Goal: Obtain resource: Obtain resource

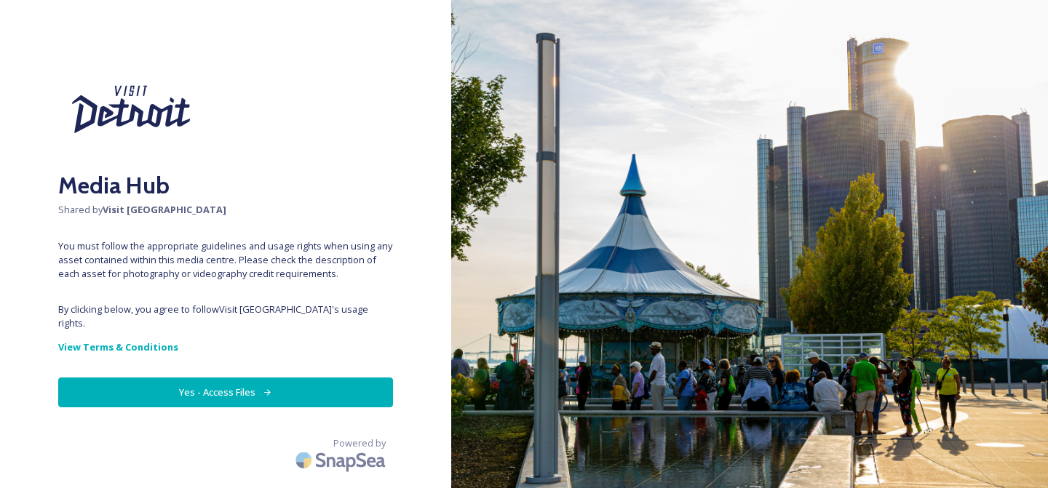
click at [214, 386] on button "Yes - Access Files" at bounding box center [225, 393] width 335 height 30
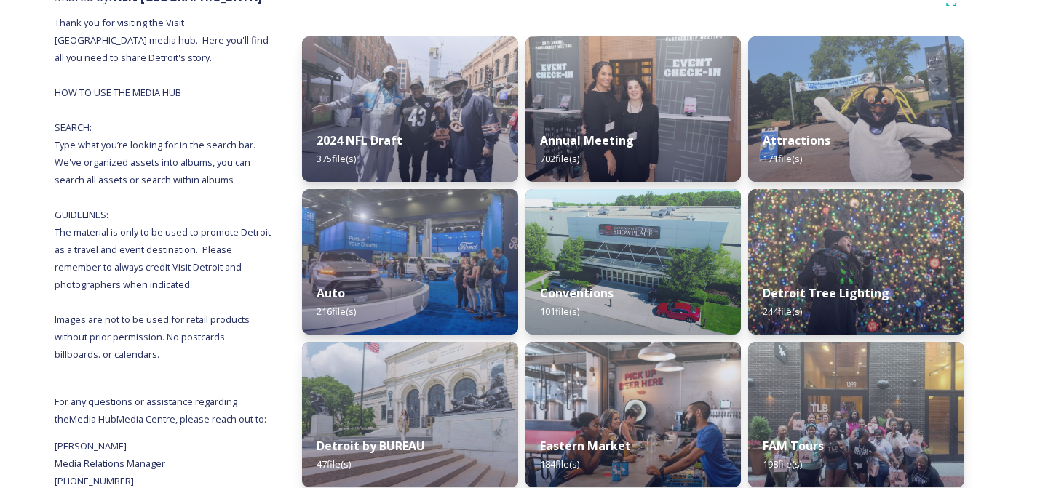
scroll to position [197, 0]
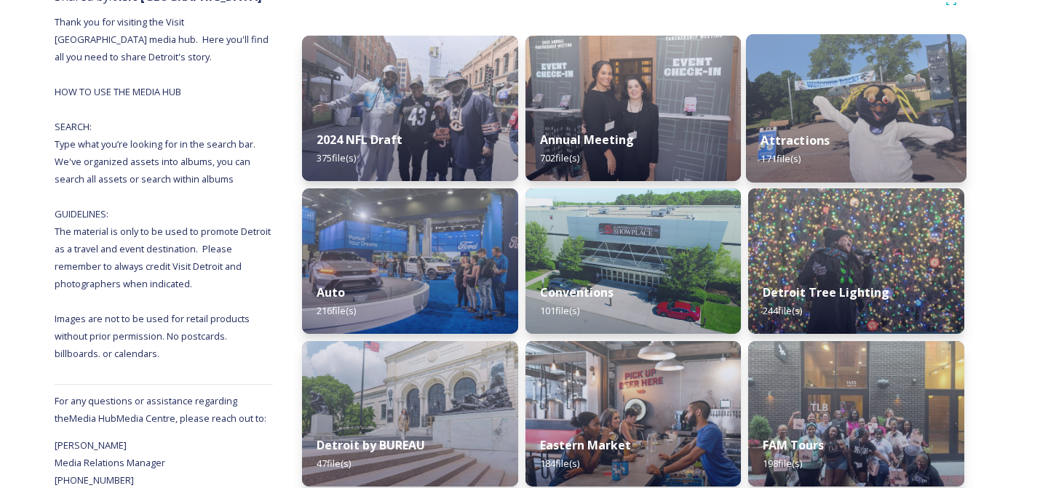
click at [871, 126] on div "Attractions 171 file(s)" at bounding box center [856, 149] width 220 height 66
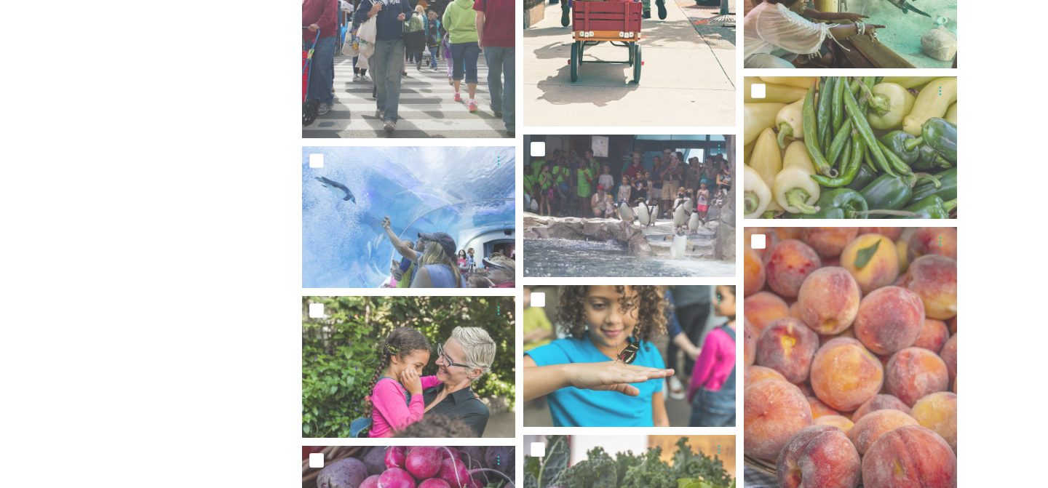
scroll to position [1393, 0]
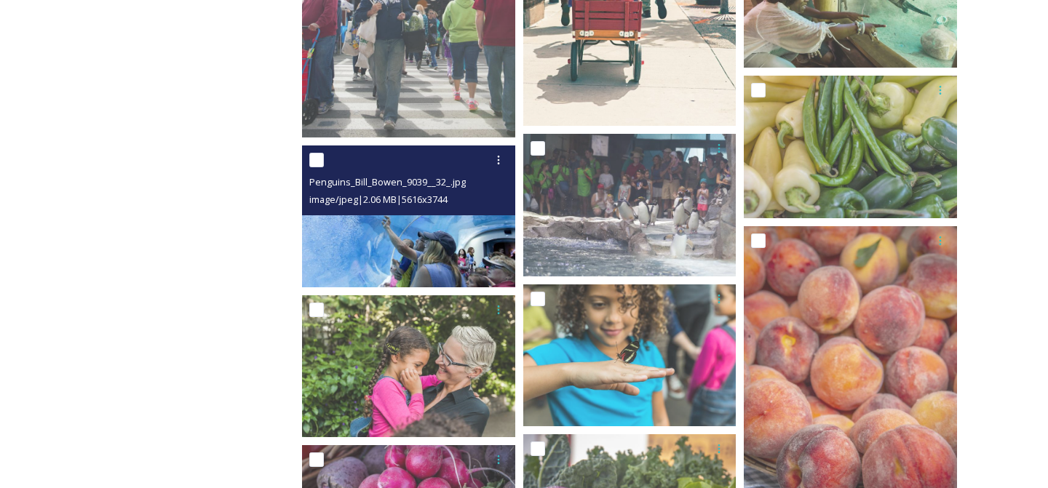
click at [317, 161] on input "checkbox" at bounding box center [316, 160] width 15 height 15
checkbox input "true"
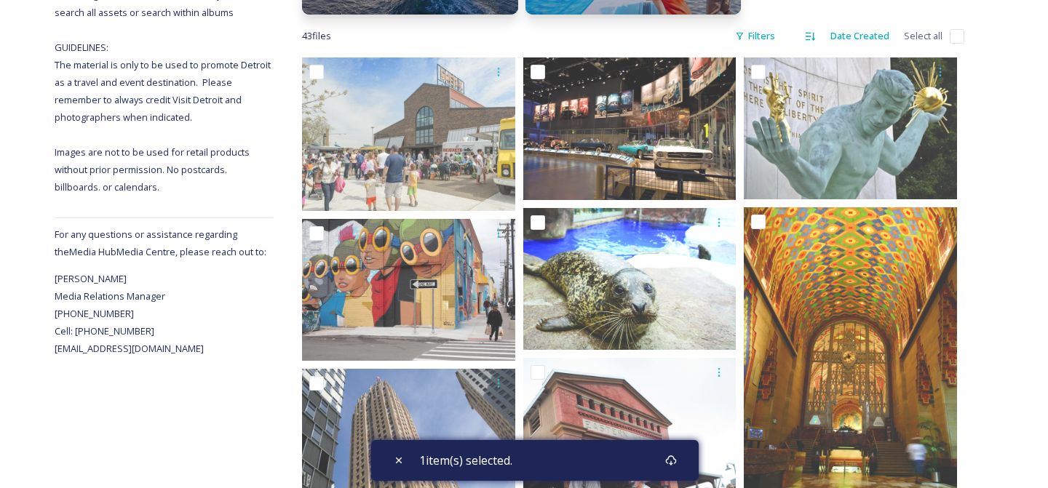
scroll to position [367, 0]
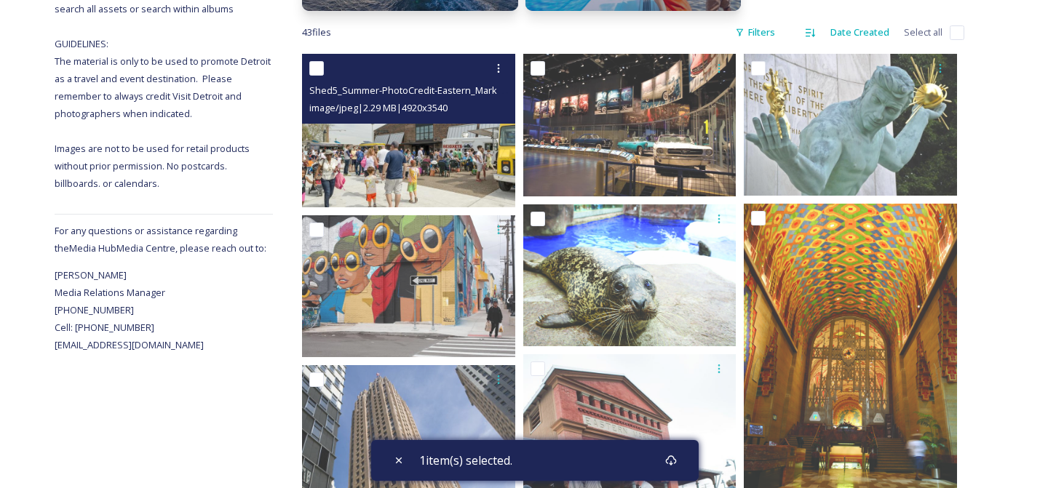
click at [316, 67] on input "checkbox" at bounding box center [316, 68] width 15 height 15
checkbox input "true"
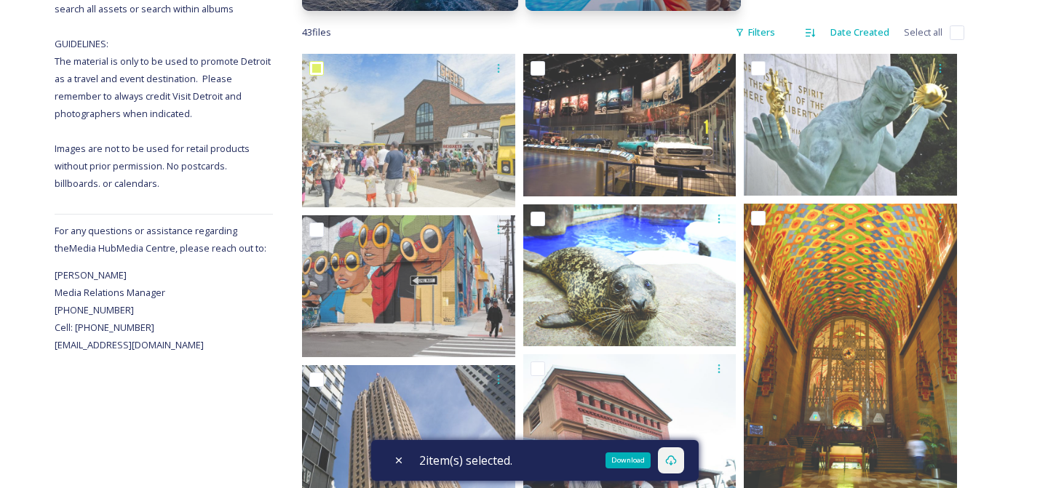
click at [677, 460] on icon at bounding box center [671, 461] width 12 height 12
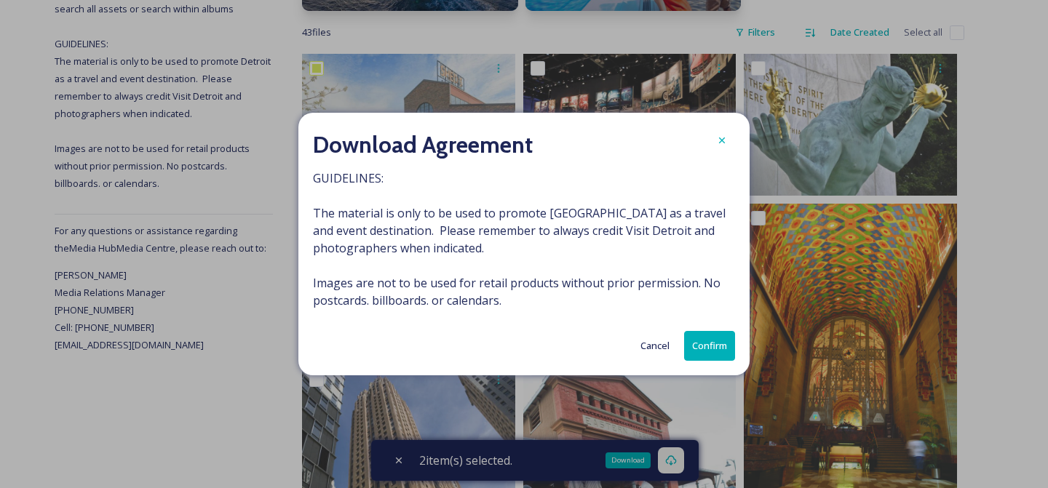
click at [717, 349] on button "Confirm" at bounding box center [709, 346] width 51 height 30
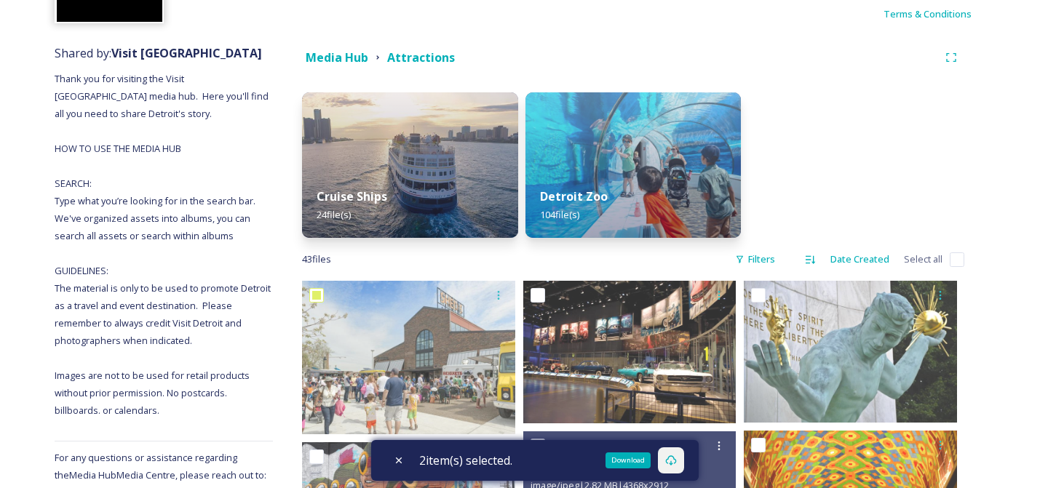
scroll to position [0, 0]
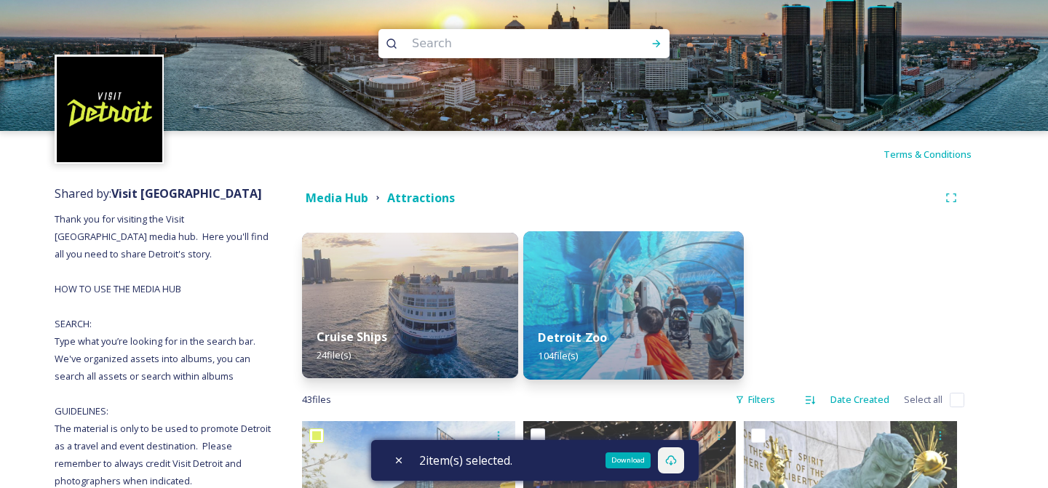
click at [614, 287] on img at bounding box center [633, 305] width 220 height 148
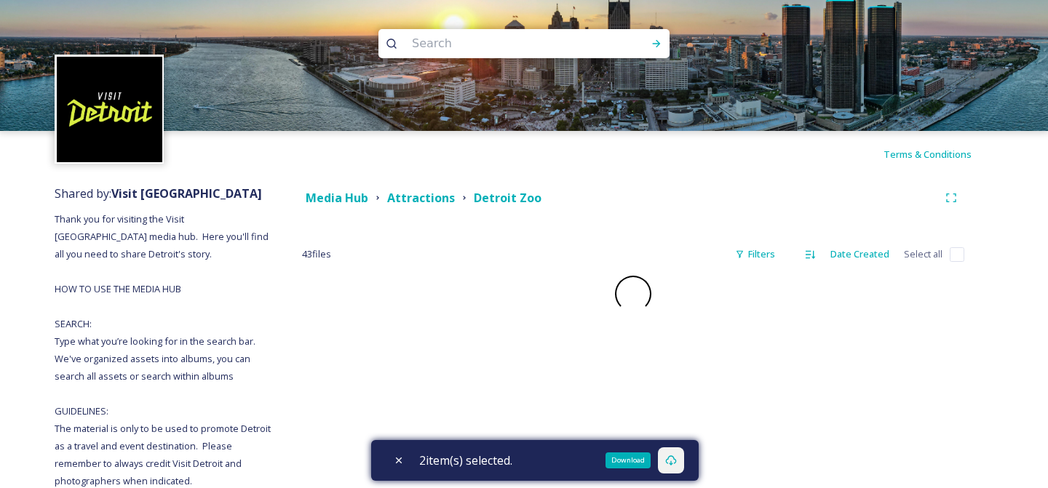
checkbox input "false"
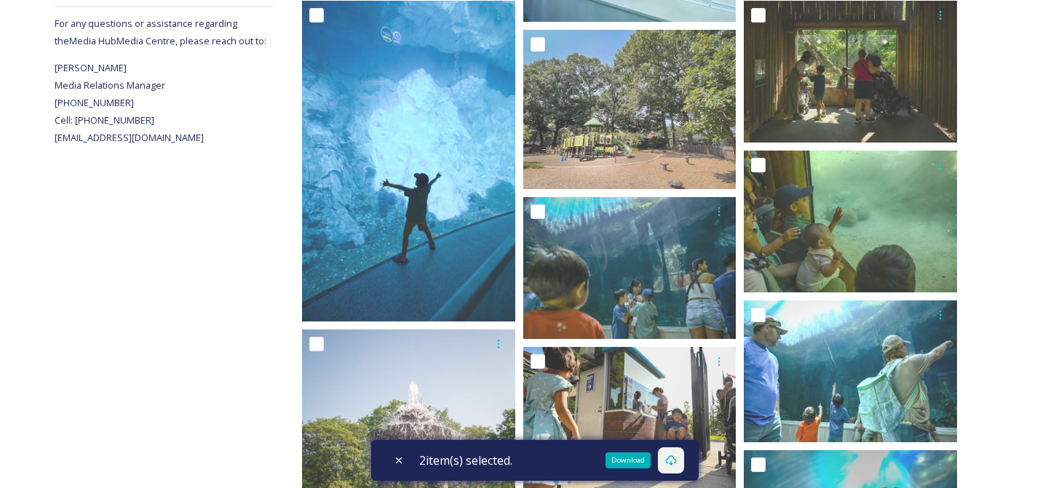
scroll to position [576, 0]
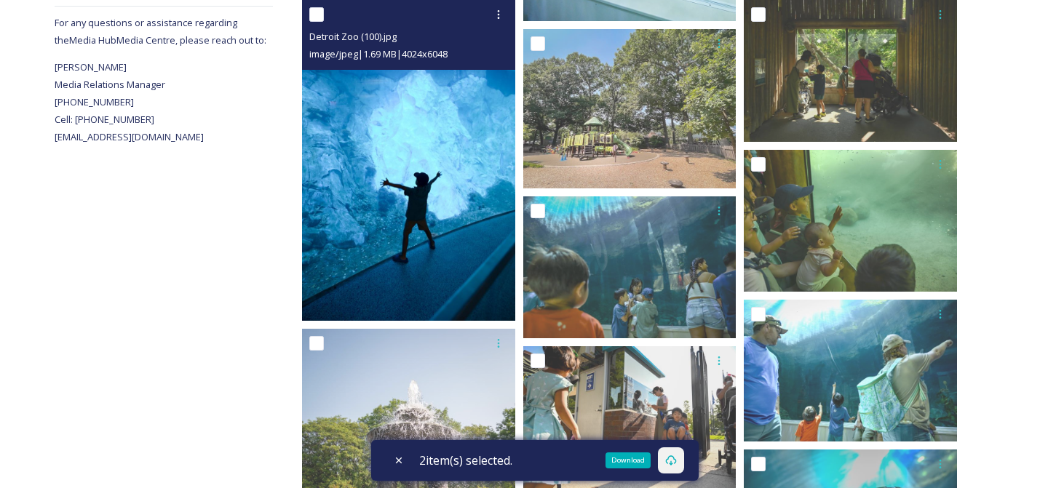
click at [319, 13] on input "checkbox" at bounding box center [316, 14] width 15 height 15
checkbox input "true"
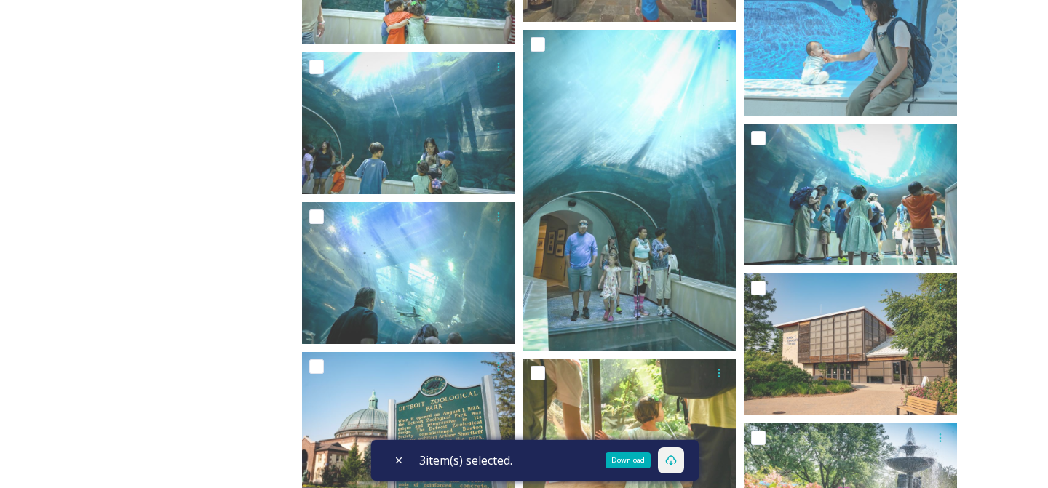
scroll to position [3142, 0]
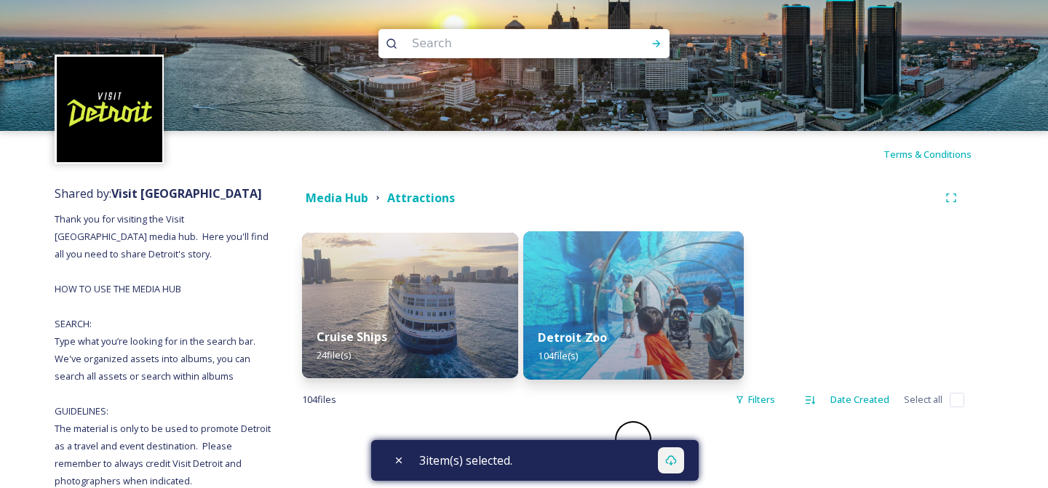
checkbox input "false"
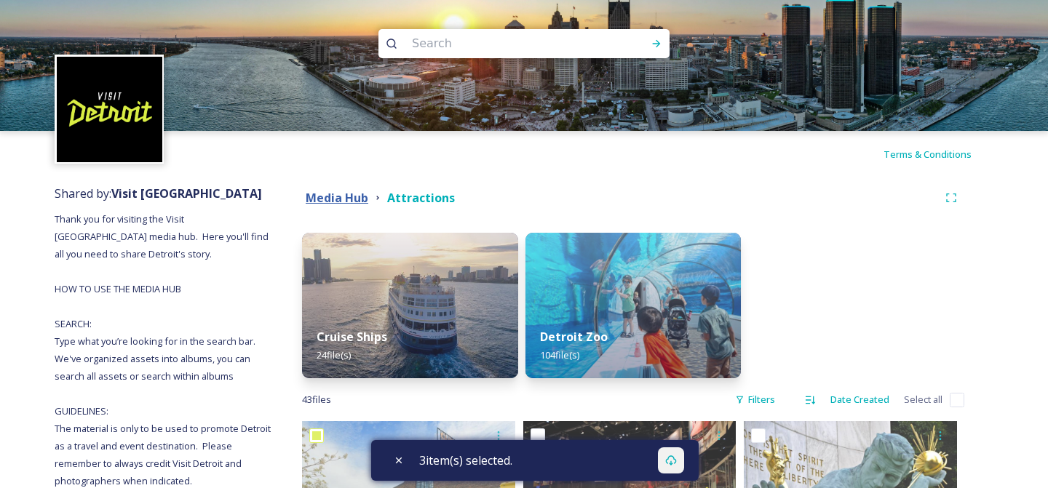
click at [347, 192] on strong "Media Hub" at bounding box center [337, 198] width 63 height 16
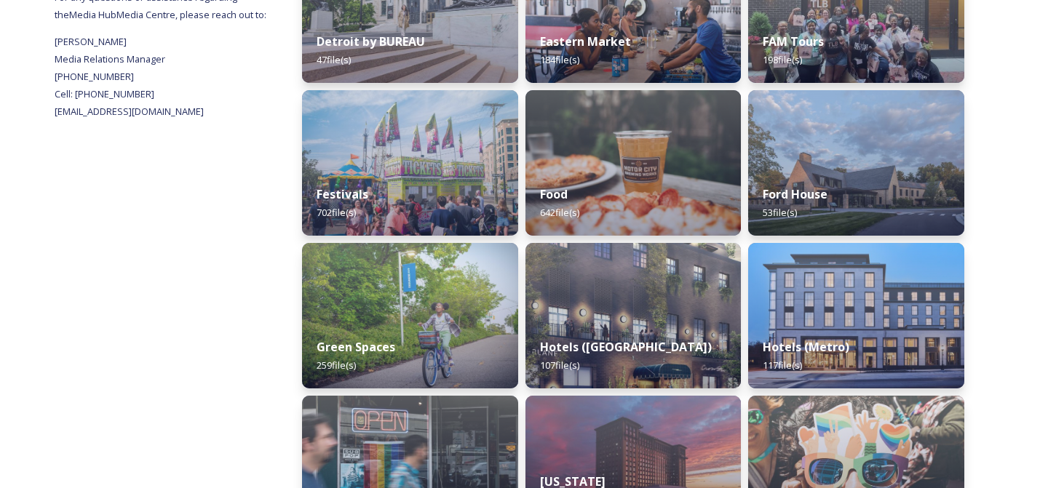
scroll to position [602, 0]
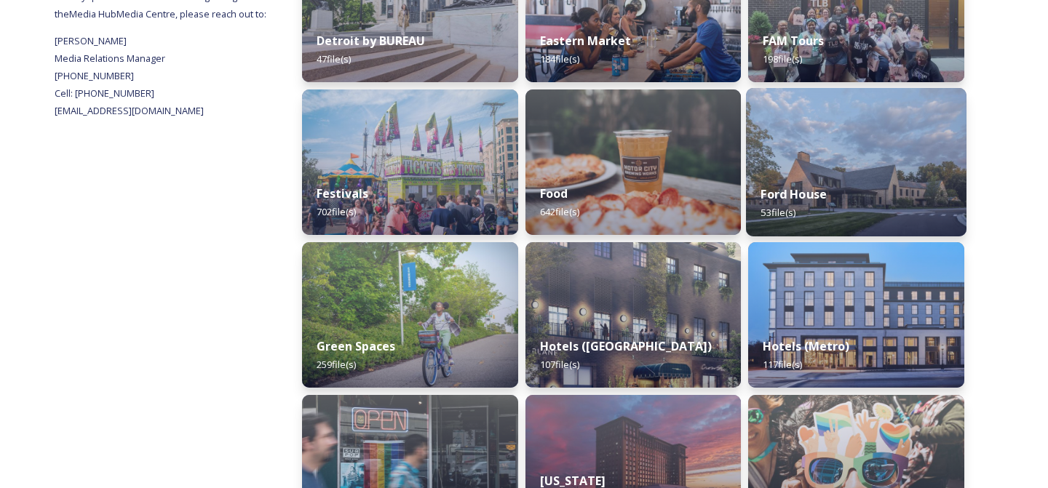
click at [867, 180] on div "Ford House 53 file(s)" at bounding box center [856, 203] width 220 height 66
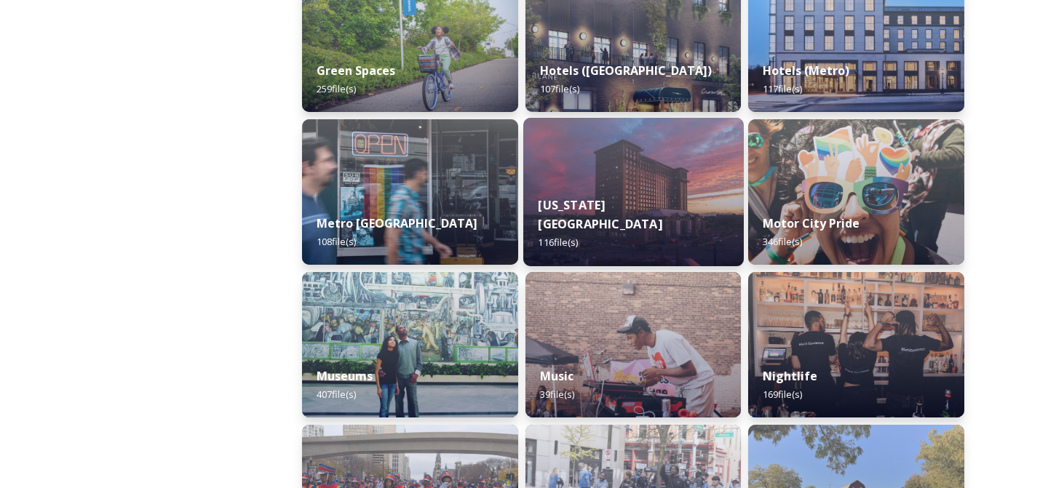
scroll to position [880, 0]
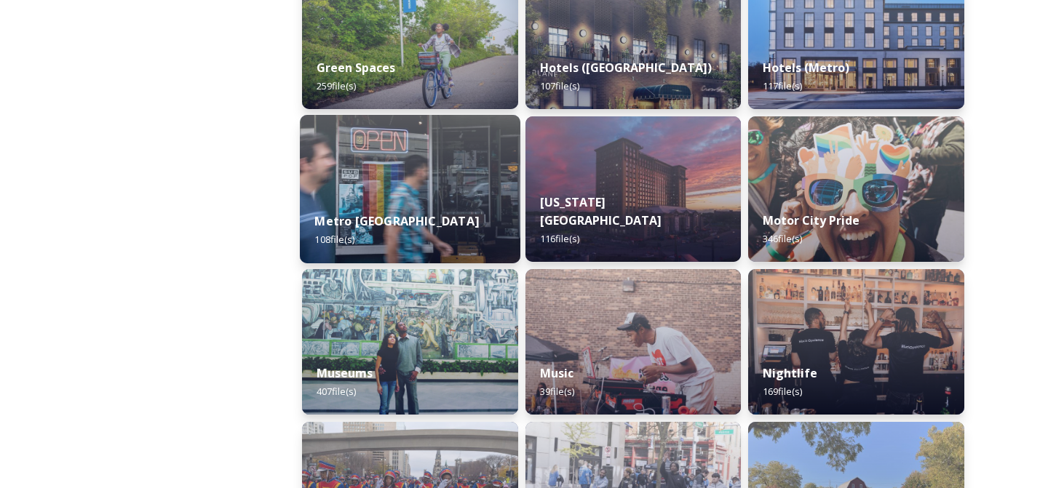
click at [406, 178] on img at bounding box center [410, 189] width 220 height 148
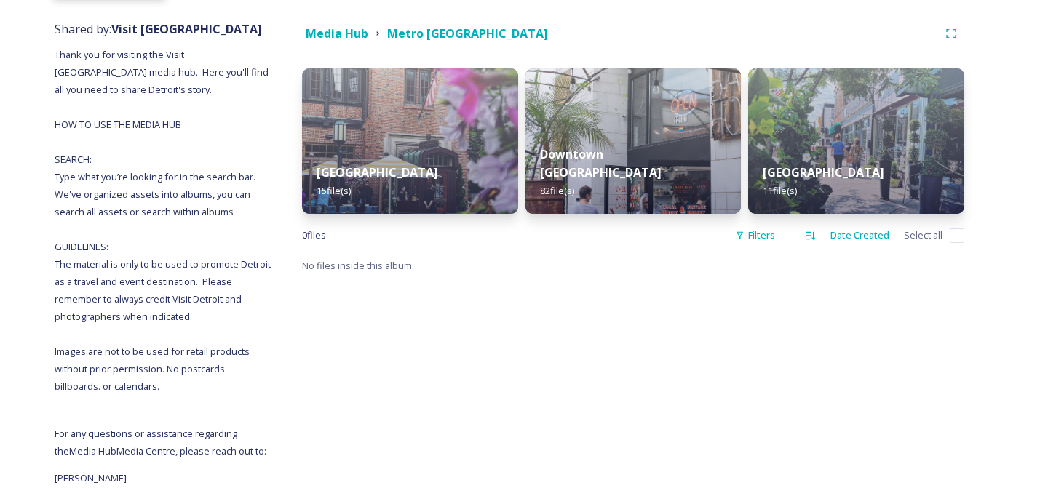
scroll to position [129, 0]
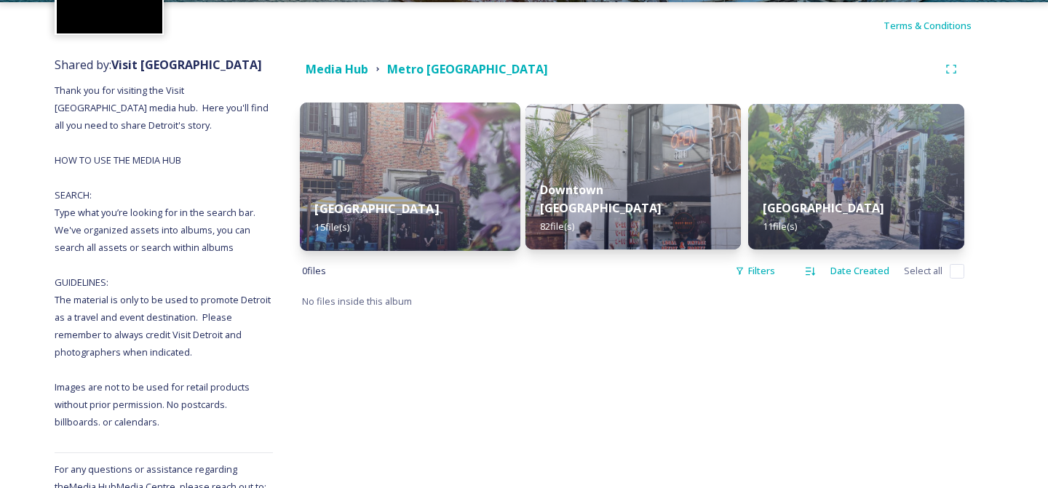
click at [446, 179] on img at bounding box center [410, 177] width 220 height 148
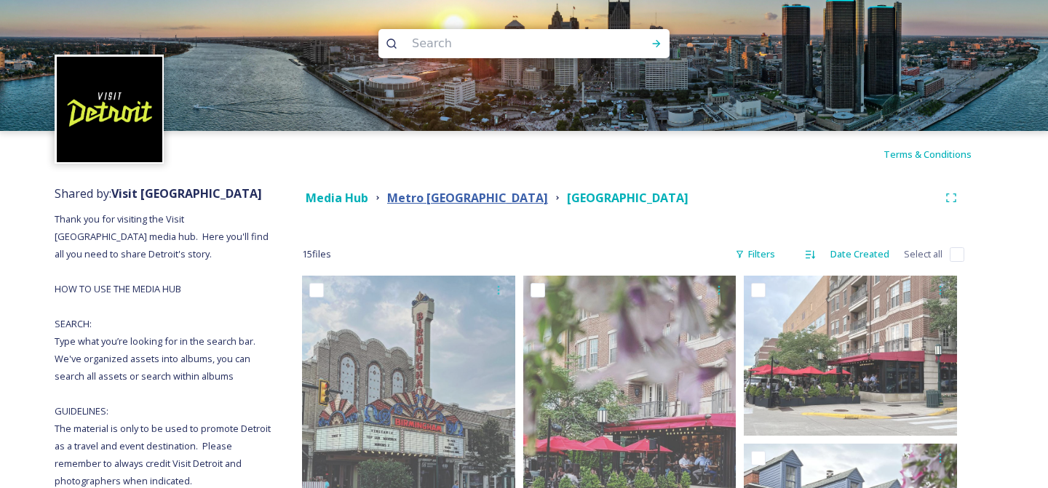
click at [438, 200] on strong "Metro [GEOGRAPHIC_DATA]" at bounding box center [467, 198] width 161 height 16
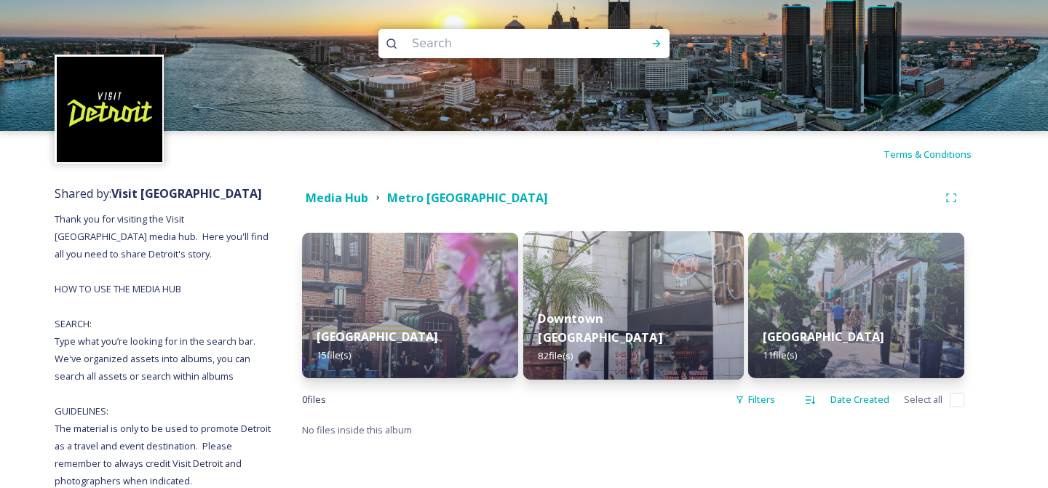
click at [605, 306] on img at bounding box center [633, 305] width 220 height 148
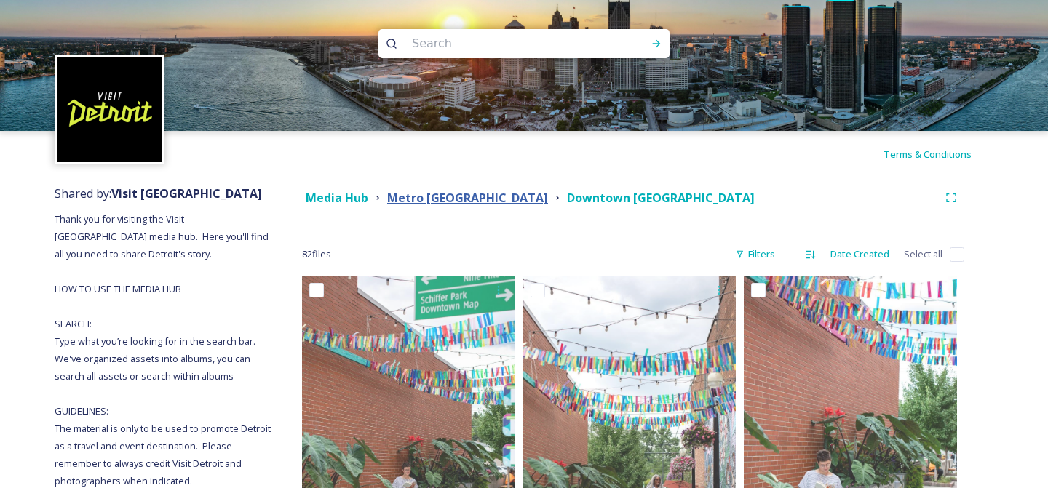
click at [434, 196] on strong "Metro [GEOGRAPHIC_DATA]" at bounding box center [467, 198] width 161 height 16
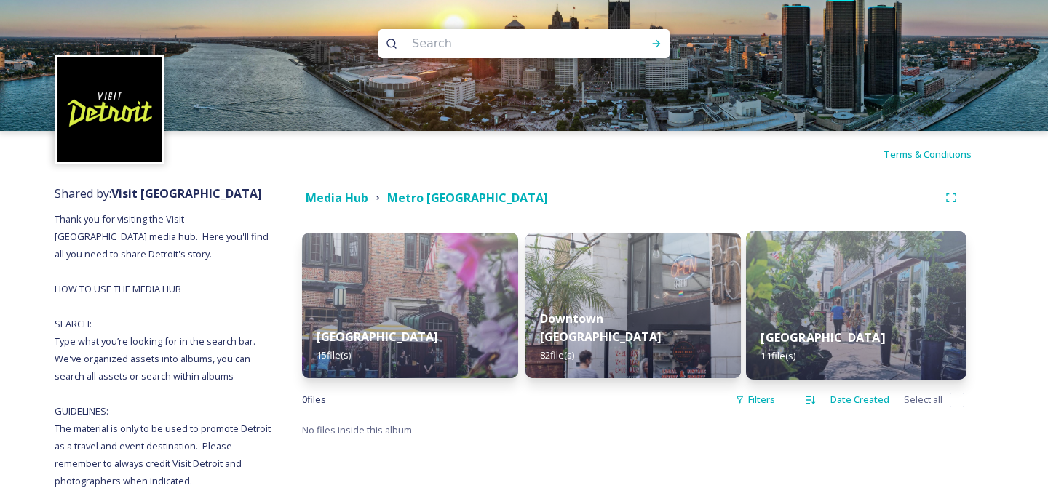
click at [821, 306] on img at bounding box center [856, 305] width 220 height 148
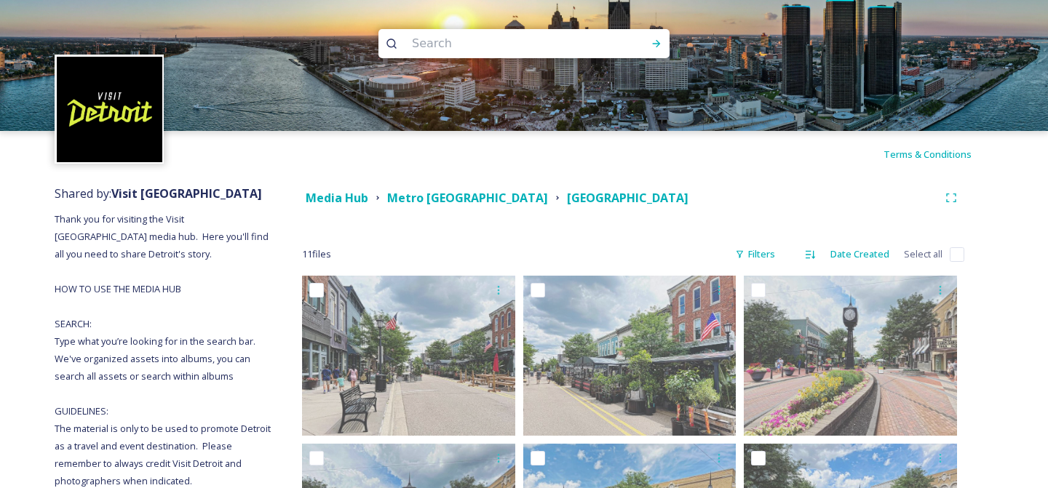
click at [335, 187] on div "Media Hub [GEOGRAPHIC_DATA] [GEOGRAPHIC_DATA]" at bounding box center [633, 198] width 662 height 26
click at [337, 199] on strong "Media Hub" at bounding box center [337, 198] width 63 height 16
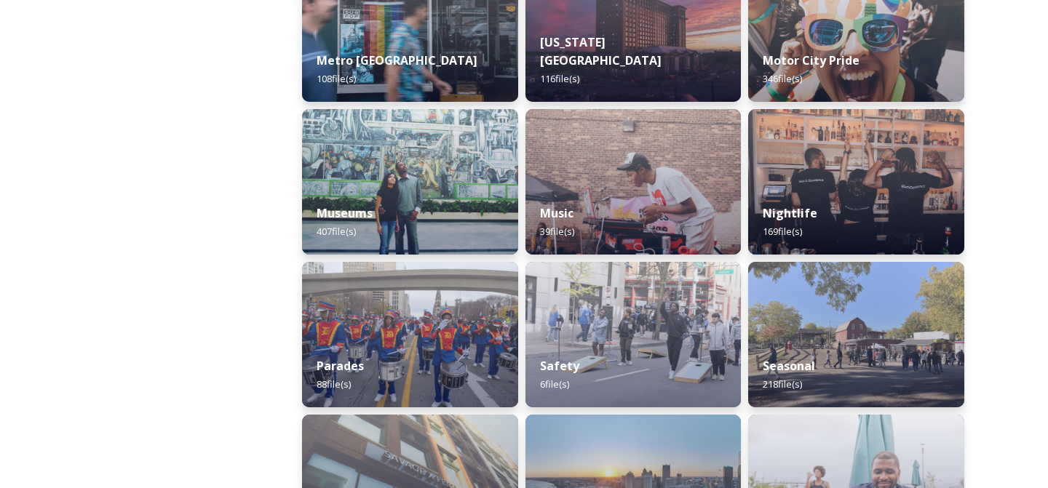
scroll to position [1044, 0]
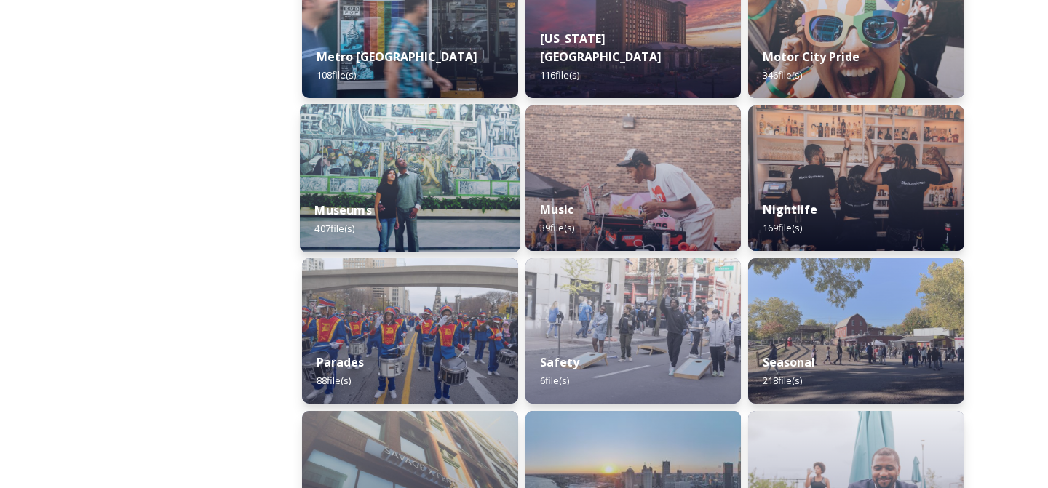
click at [419, 165] on img at bounding box center [410, 178] width 220 height 148
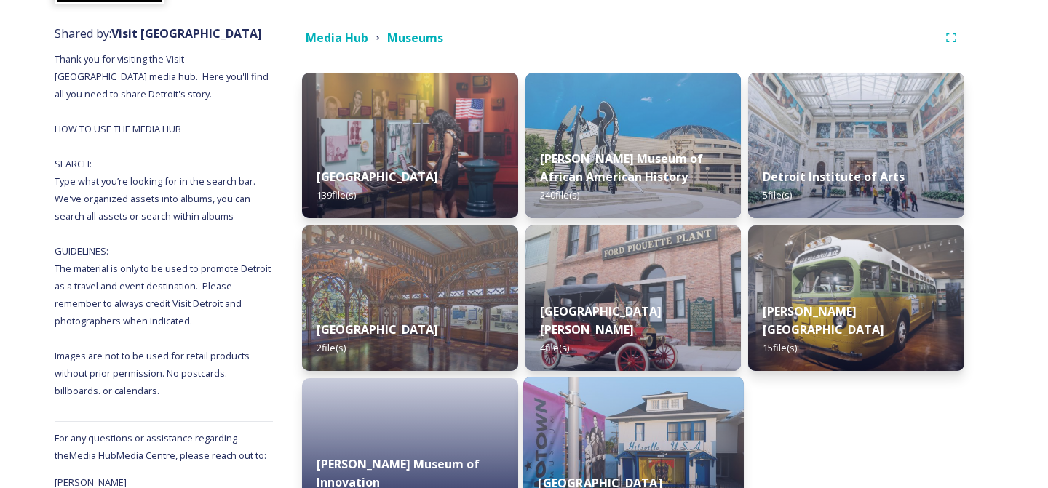
scroll to position [147, 0]
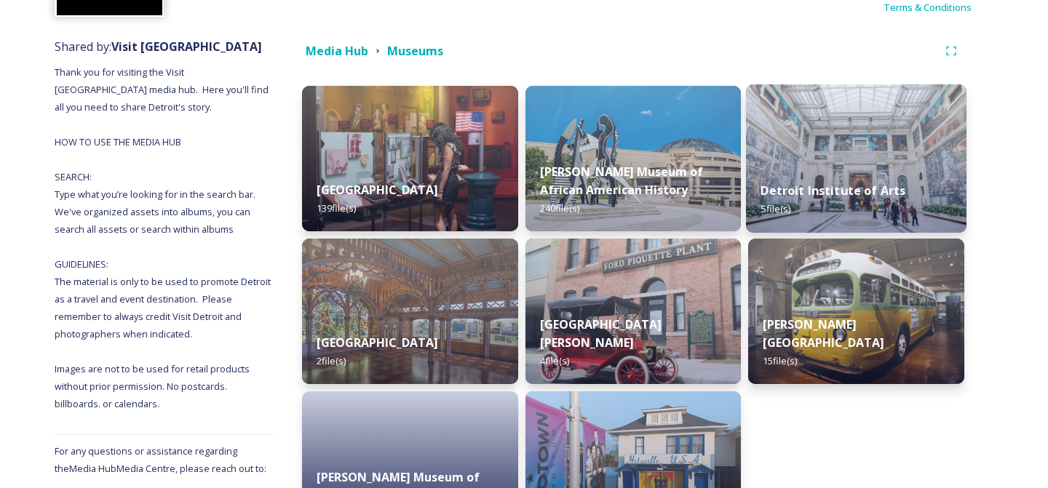
click at [889, 186] on strong "Detroit Institute of Arts" at bounding box center [833, 191] width 145 height 16
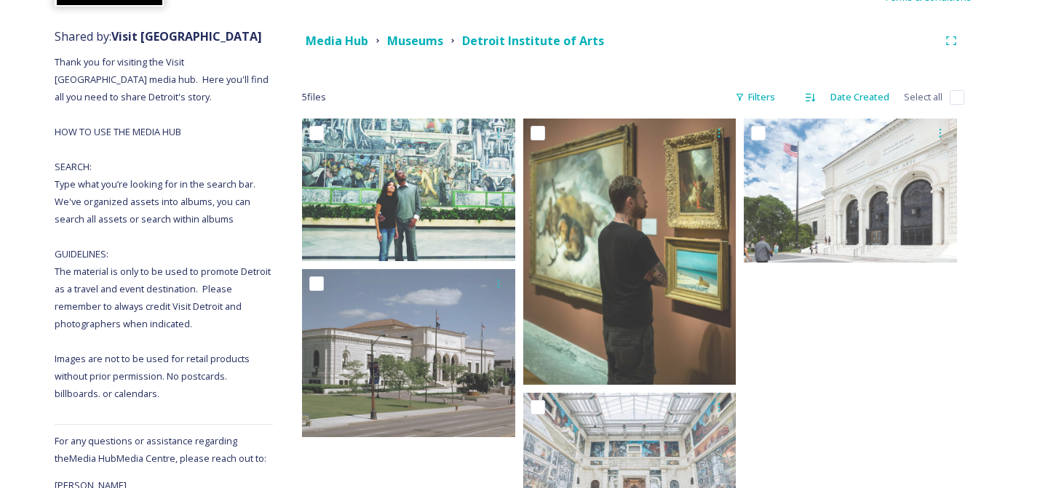
scroll to position [236, 0]
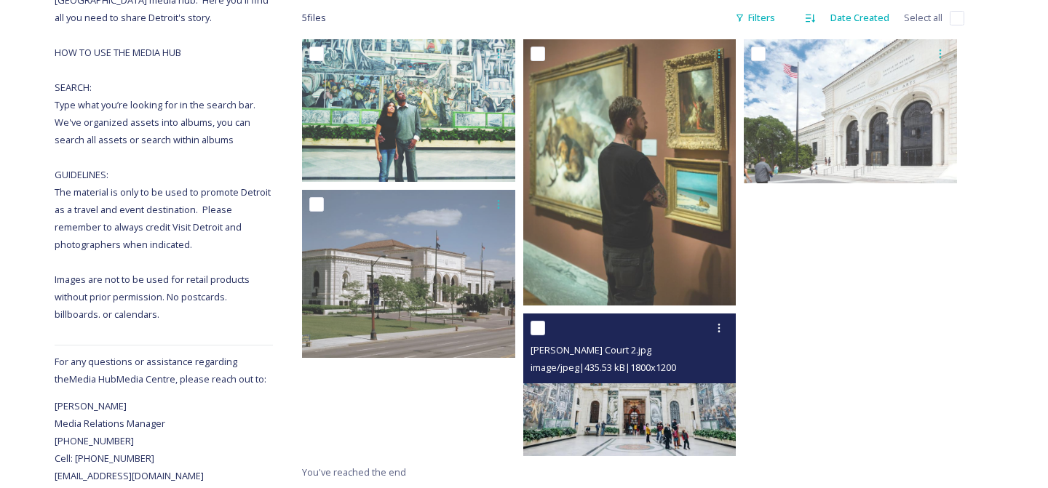
click at [548, 334] on div at bounding box center [631, 328] width 202 height 26
click at [542, 333] on input "checkbox" at bounding box center [537, 328] width 15 height 15
checkbox input "true"
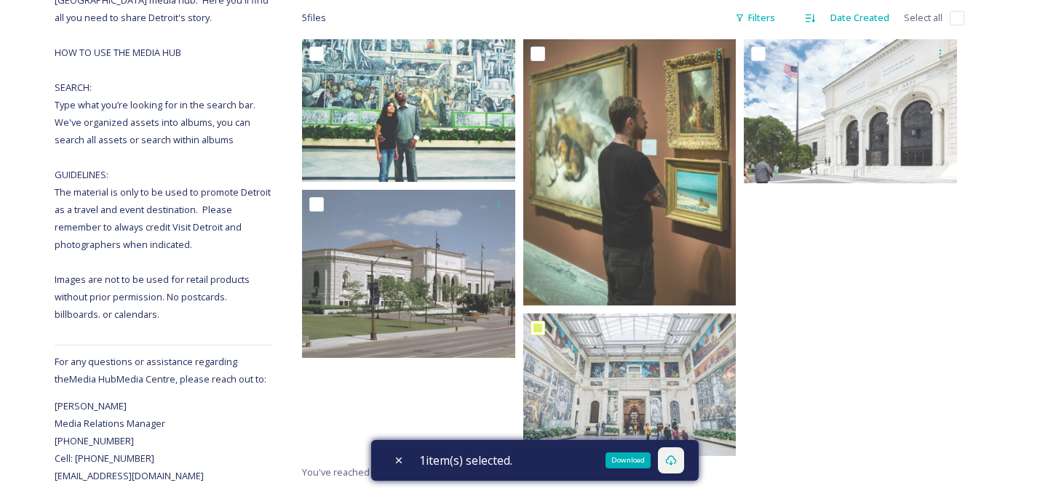
click at [677, 465] on icon at bounding box center [671, 461] width 12 height 12
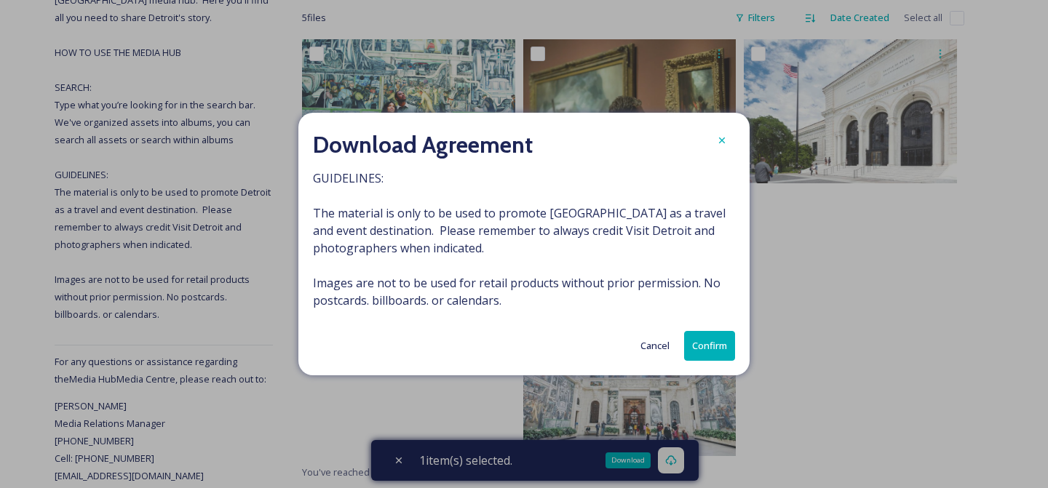
click at [690, 338] on button "Confirm" at bounding box center [709, 346] width 51 height 30
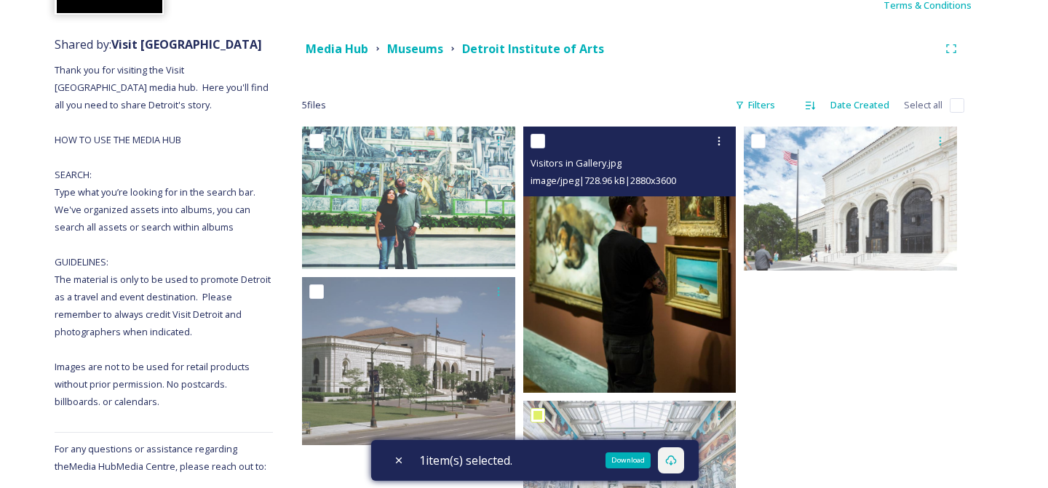
scroll to position [0, 0]
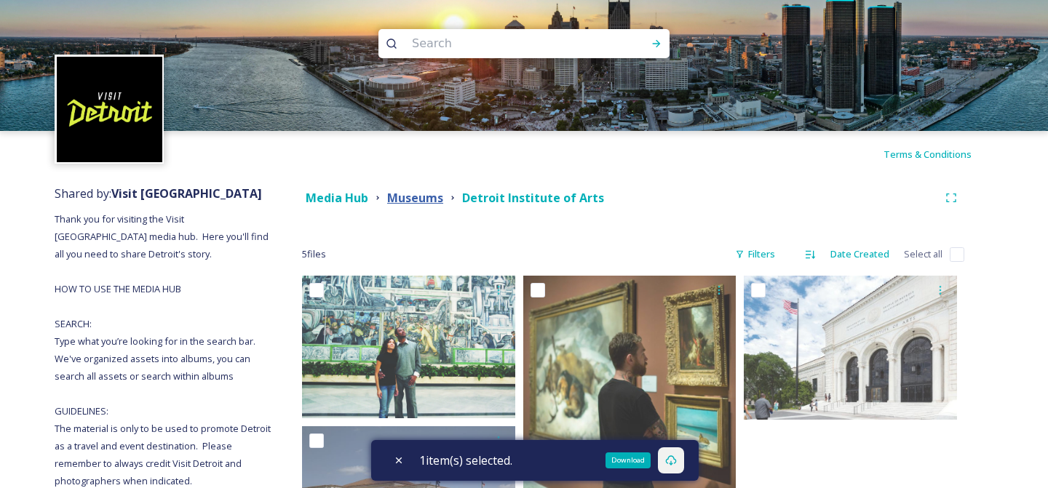
click at [415, 200] on strong "Museums" at bounding box center [415, 198] width 56 height 16
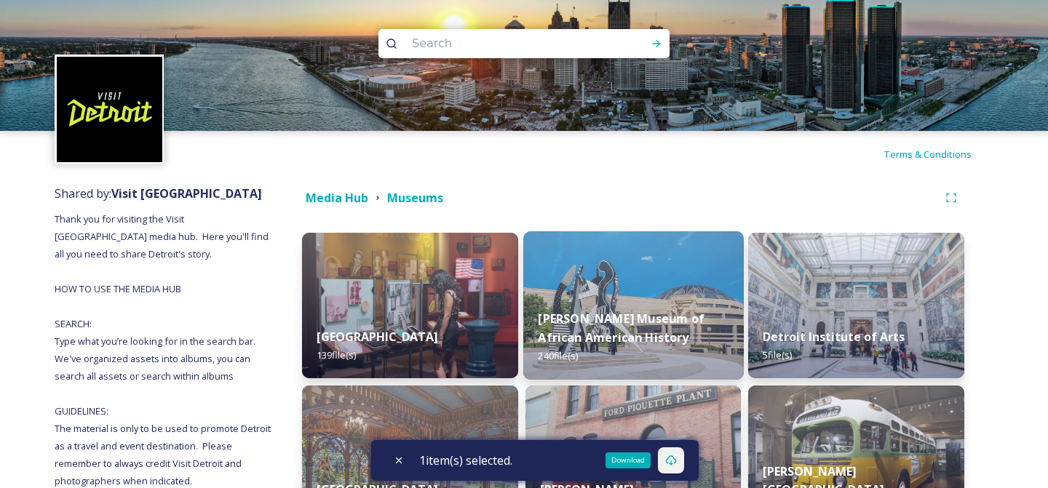
click at [670, 306] on div "[PERSON_NAME] Museum of African American History 240 file(s)" at bounding box center [633, 337] width 220 height 84
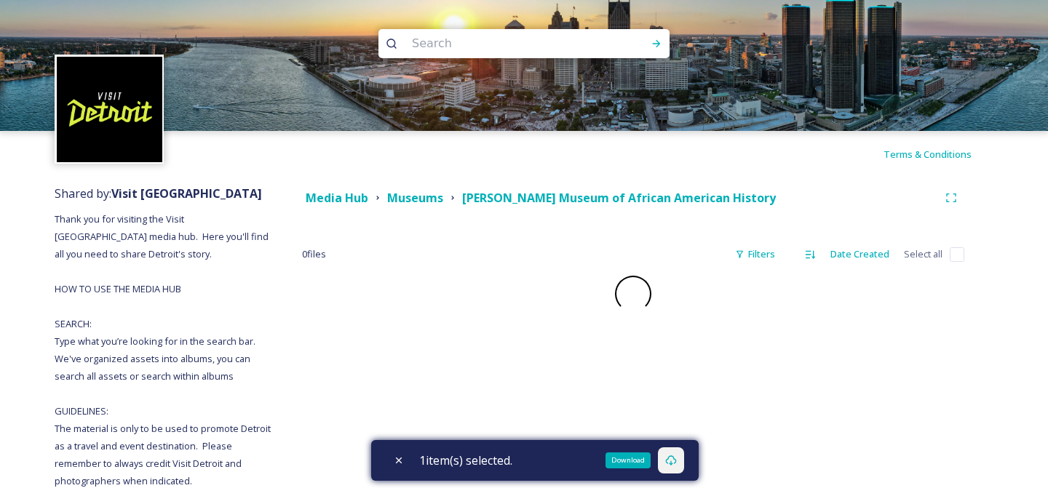
checkbox input "false"
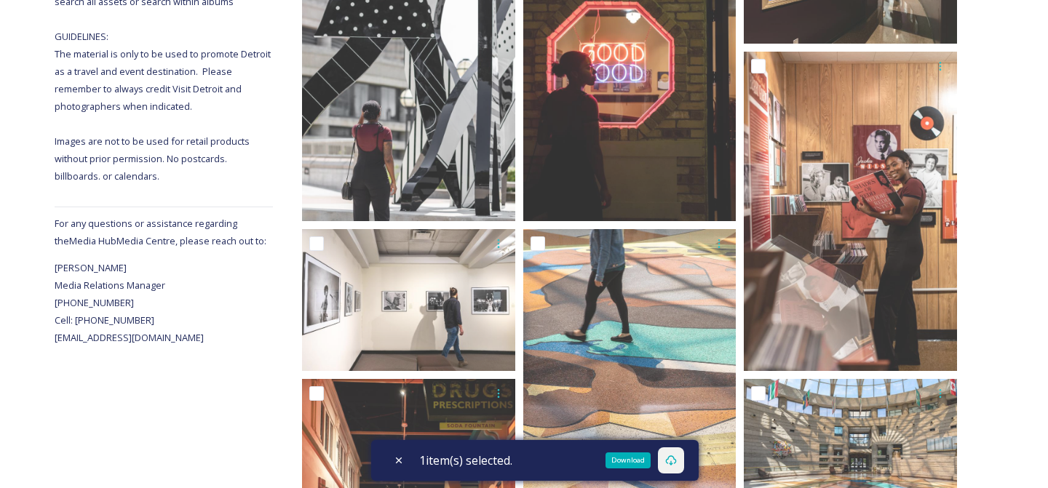
scroll to position [335, 0]
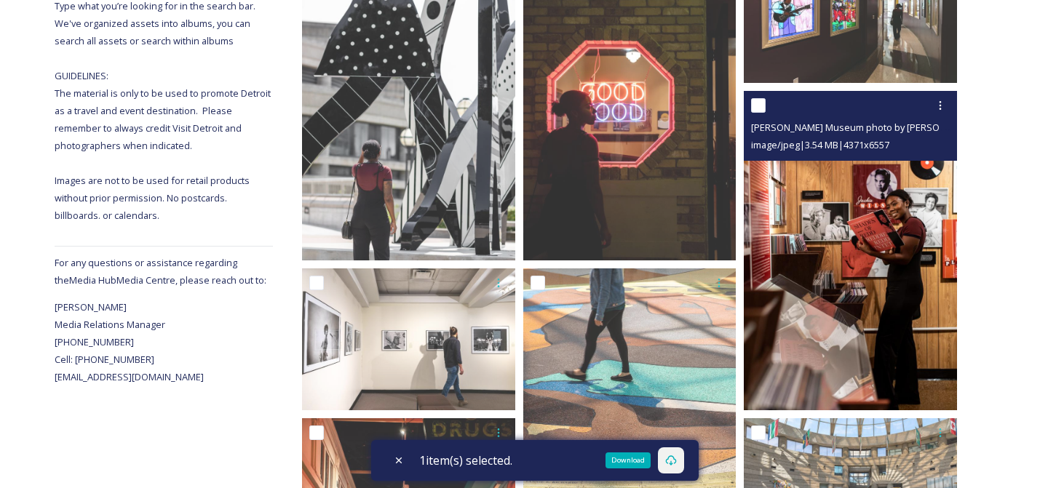
click at [763, 109] on input "checkbox" at bounding box center [758, 105] width 15 height 15
checkbox input "true"
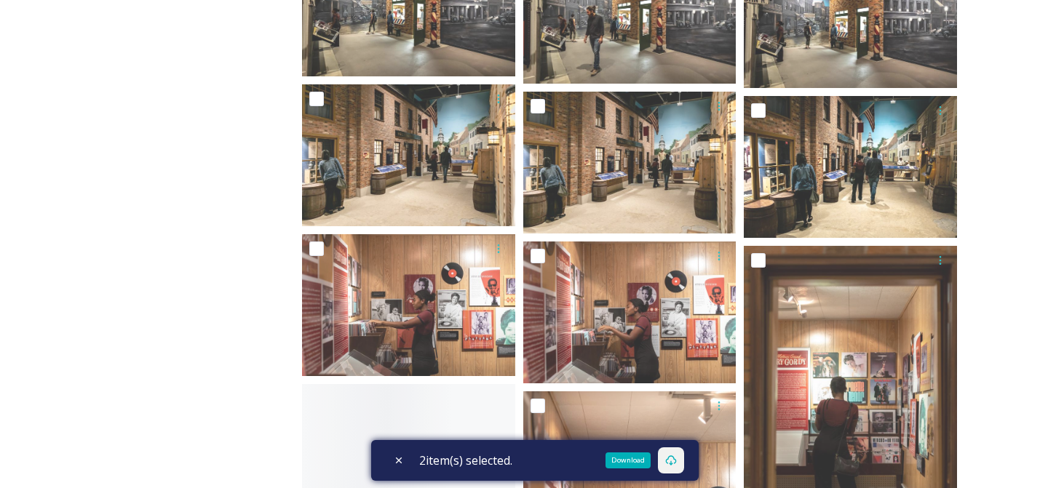
scroll to position [12529, 0]
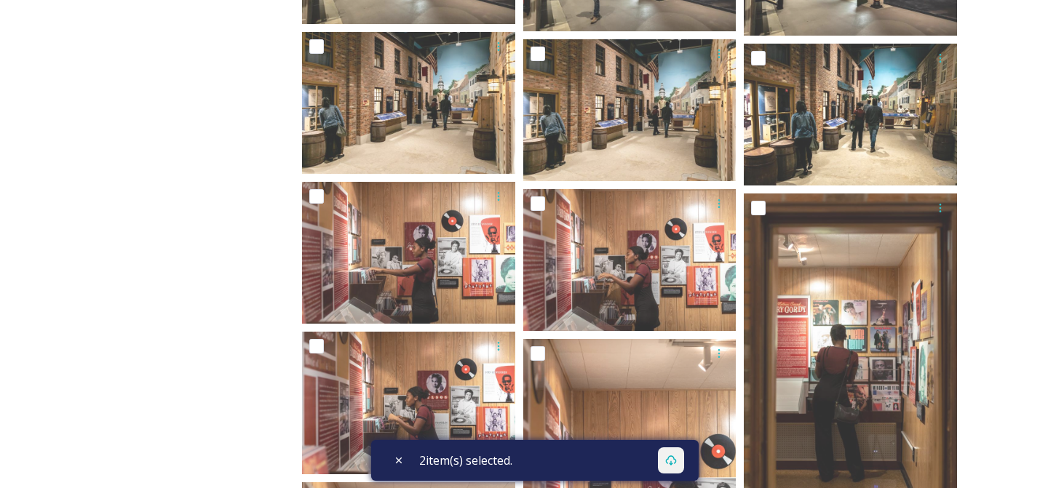
click at [625, 461] on div "2 item(s) selected." at bounding box center [534, 460] width 327 height 41
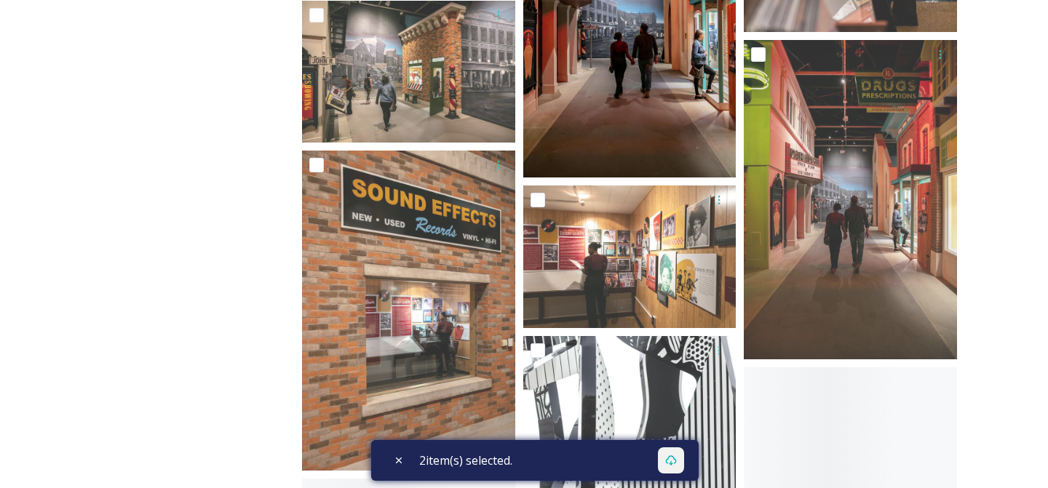
scroll to position [13868, 0]
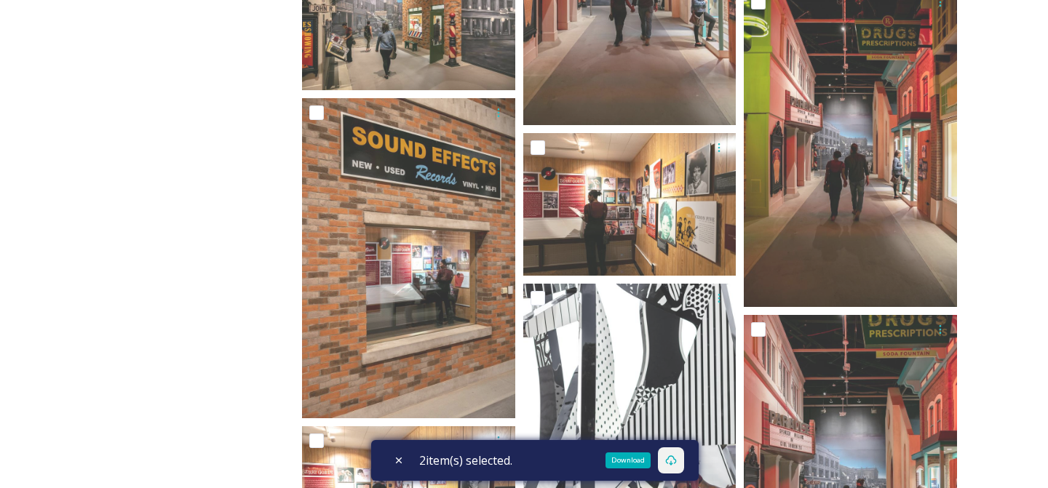
click at [674, 463] on icon at bounding box center [671, 461] width 12 height 12
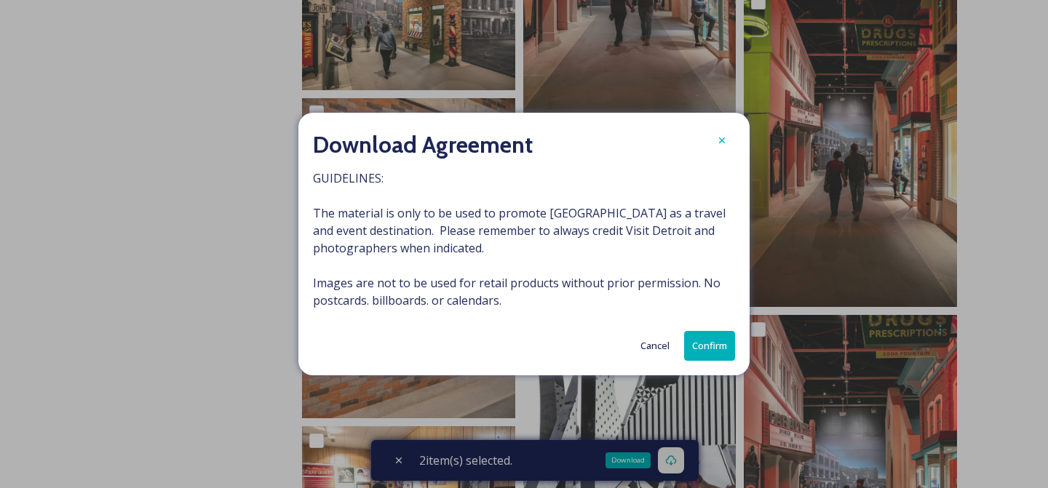
click at [703, 349] on button "Confirm" at bounding box center [709, 346] width 51 height 30
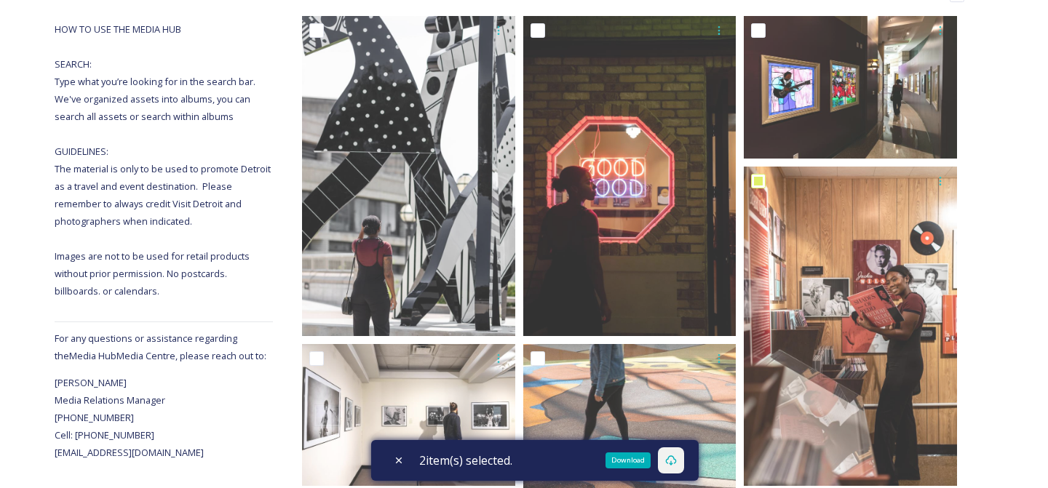
scroll to position [0, 0]
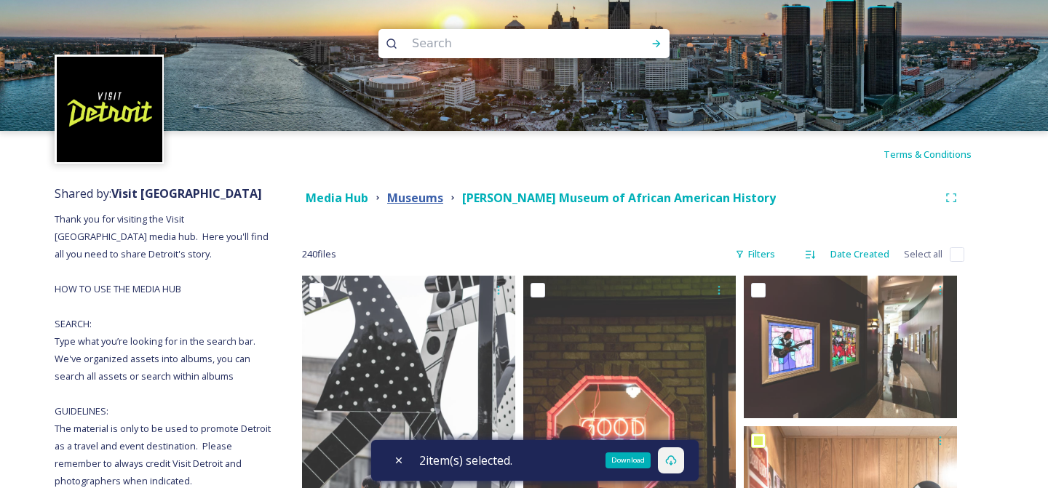
click at [405, 203] on strong "Museums" at bounding box center [415, 198] width 56 height 16
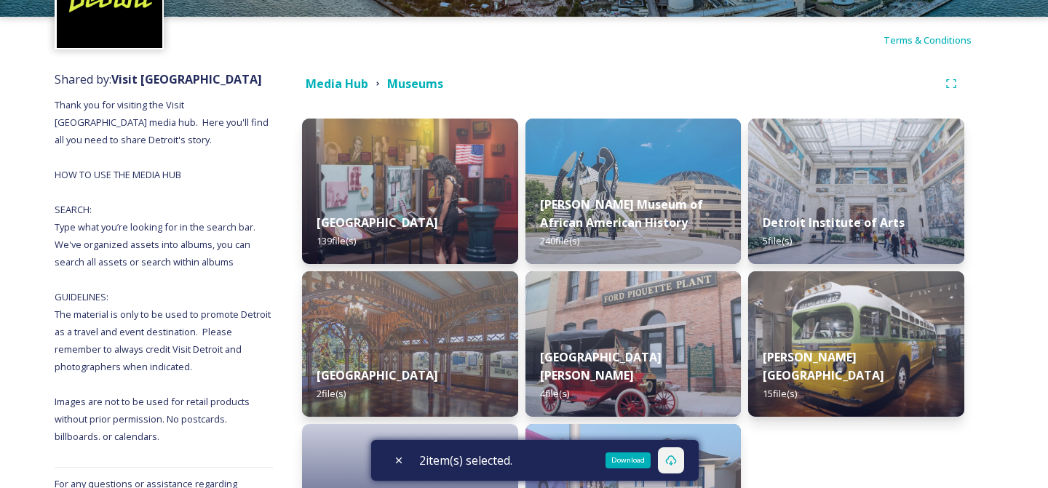
scroll to position [133, 0]
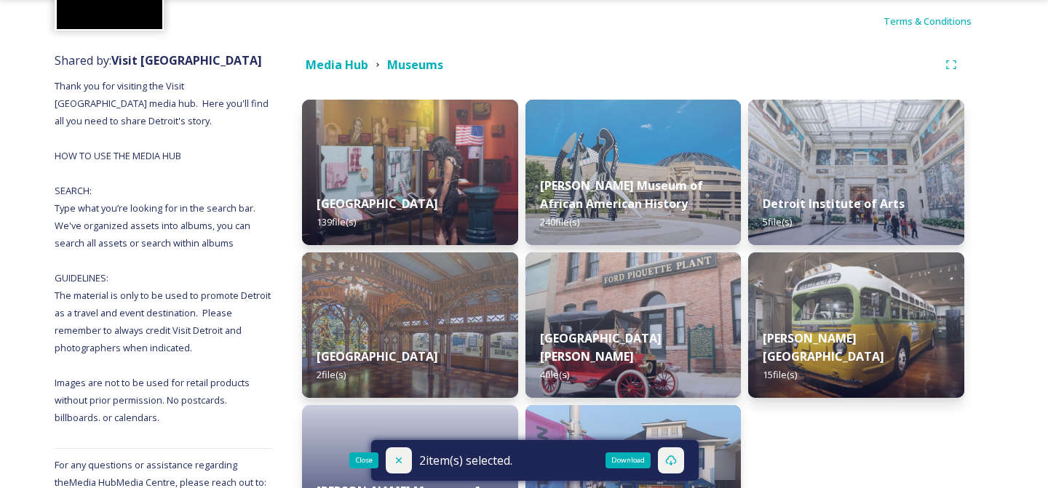
click at [396, 461] on icon at bounding box center [399, 461] width 12 height 12
checkbox input "false"
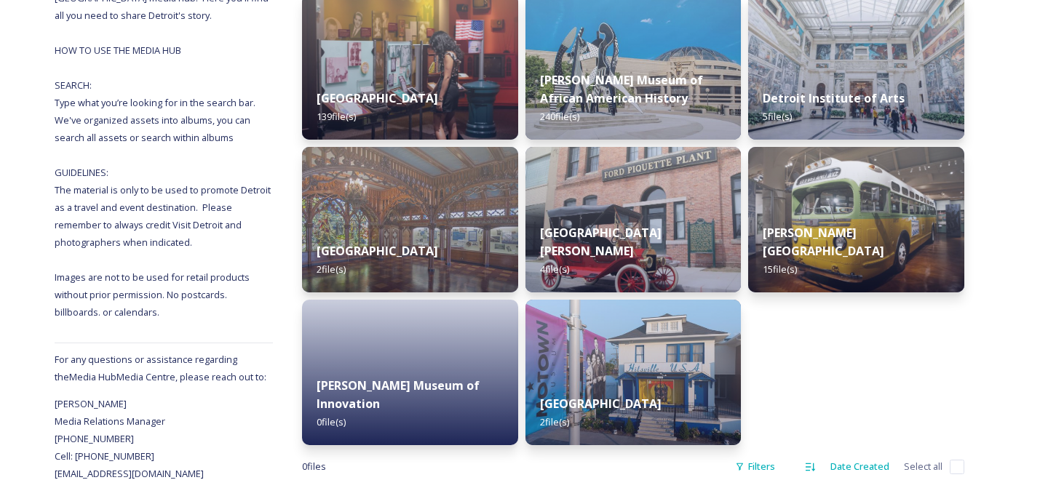
scroll to position [263, 0]
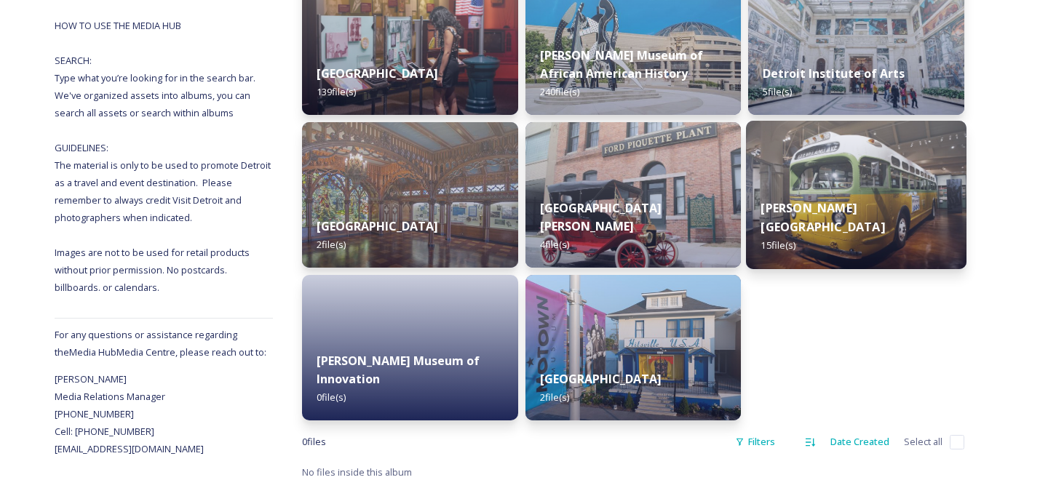
click at [845, 187] on img at bounding box center [856, 195] width 220 height 148
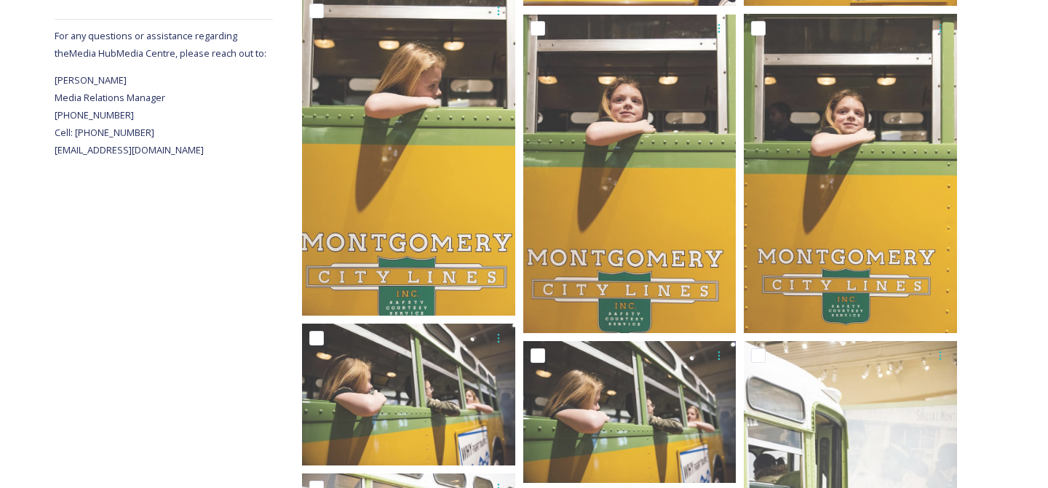
scroll to position [60, 0]
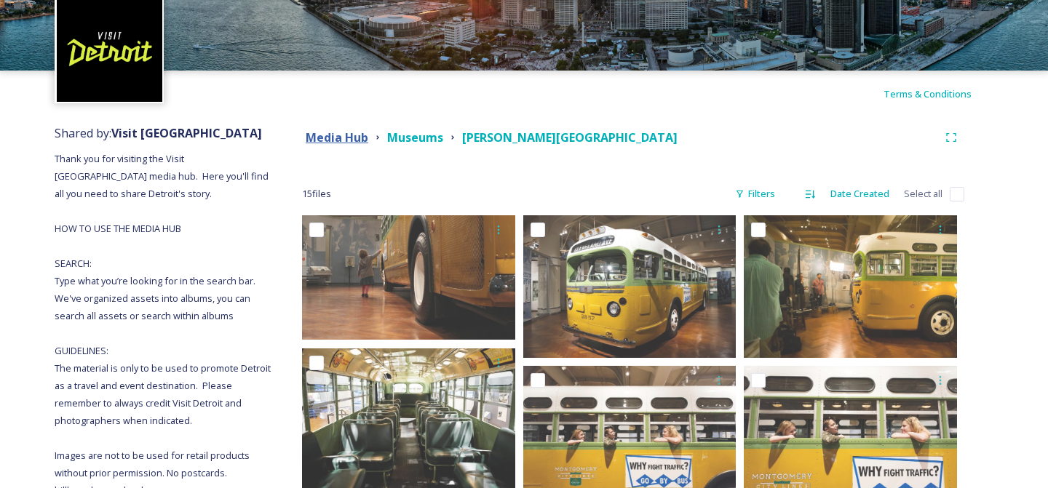
click at [339, 135] on strong "Media Hub" at bounding box center [337, 138] width 63 height 16
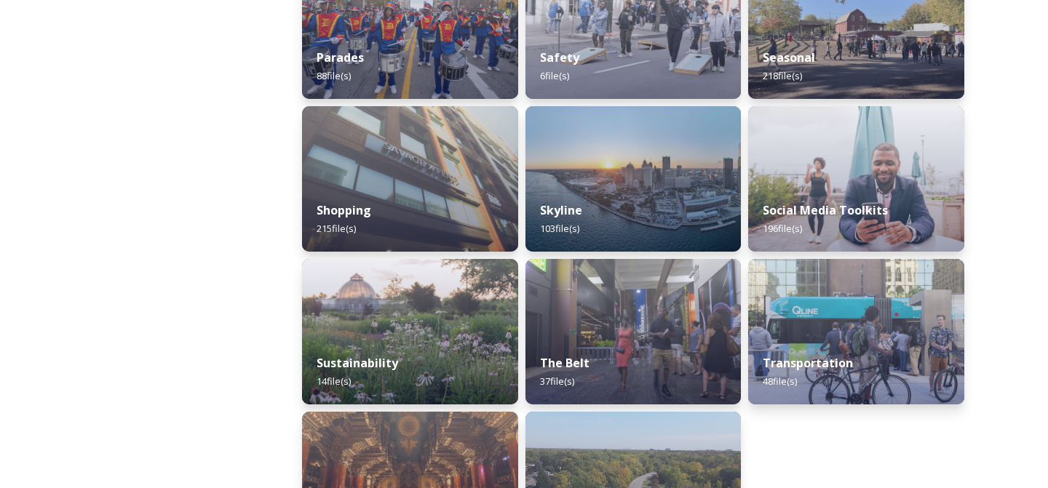
scroll to position [1390, 0]
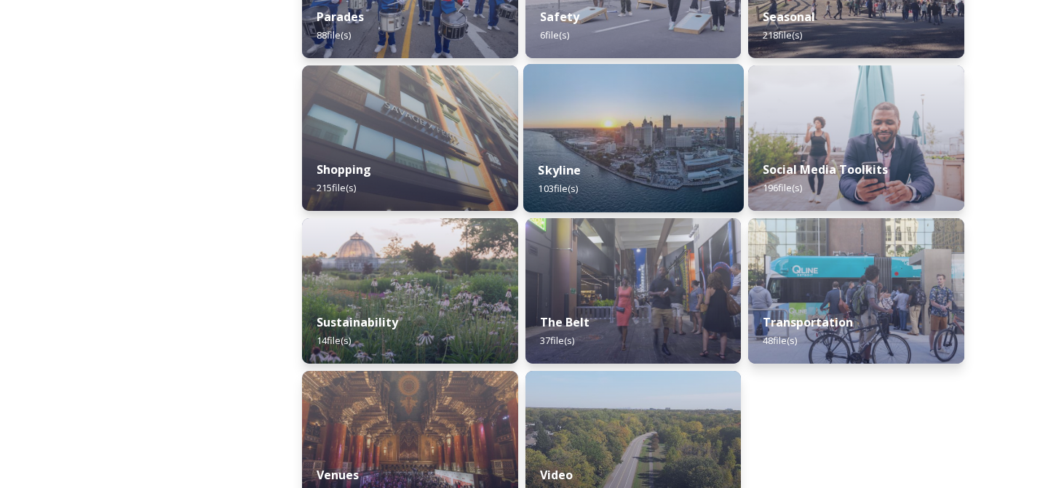
click at [613, 143] on img at bounding box center [633, 138] width 220 height 148
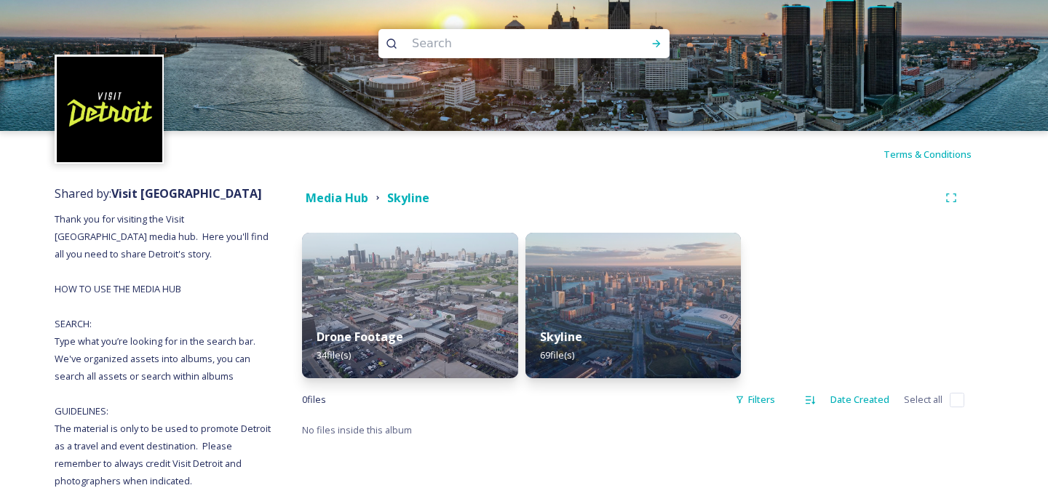
scroll to position [26, 0]
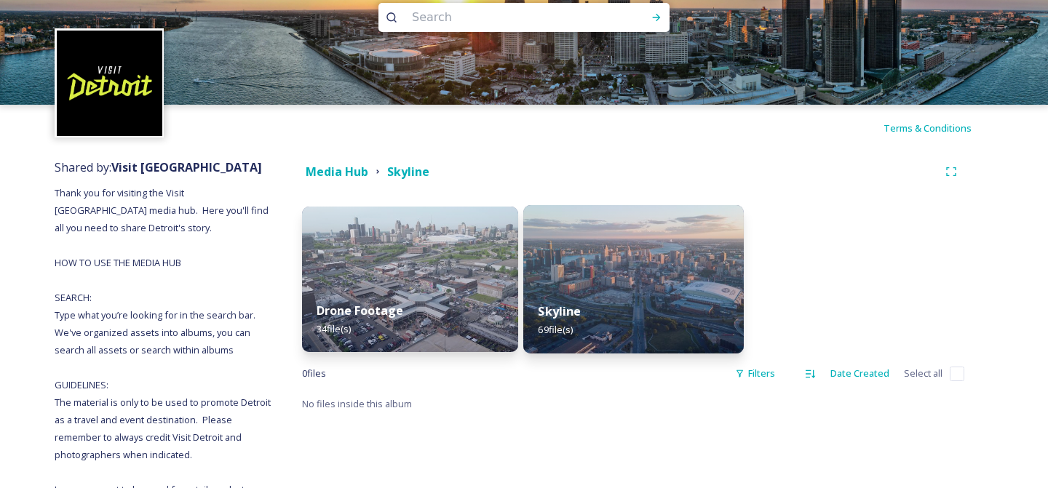
click at [632, 299] on div "Skyline 69 file(s)" at bounding box center [633, 320] width 220 height 66
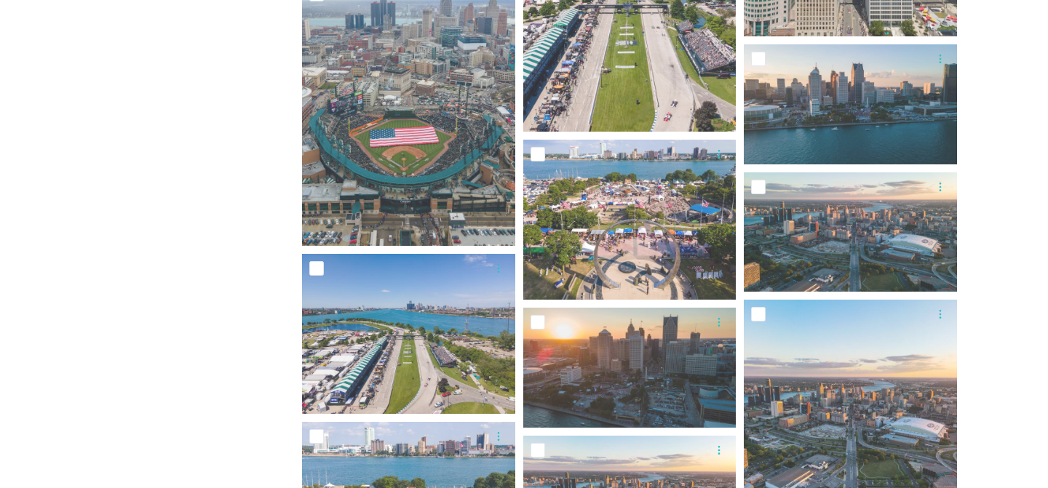
scroll to position [3651, 0]
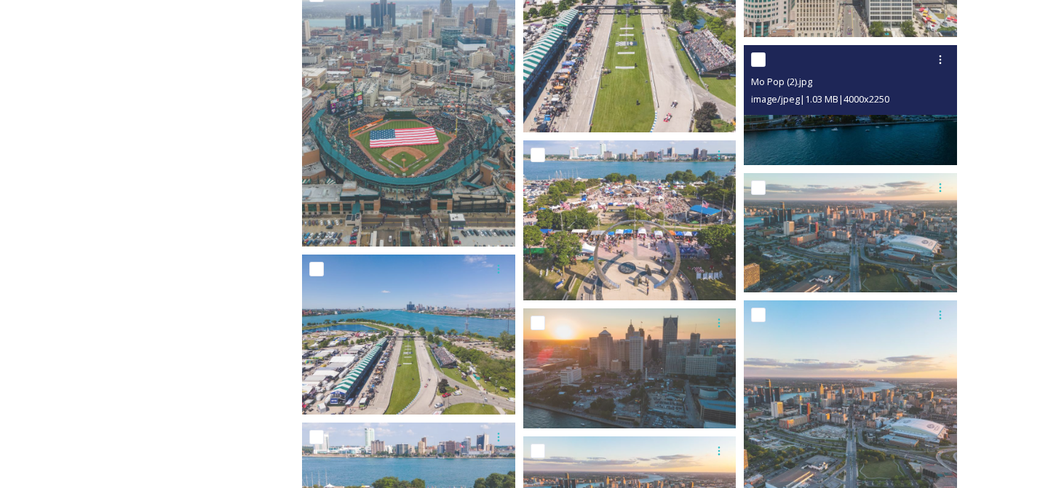
click at [762, 63] on input "checkbox" at bounding box center [758, 59] width 15 height 15
checkbox input "true"
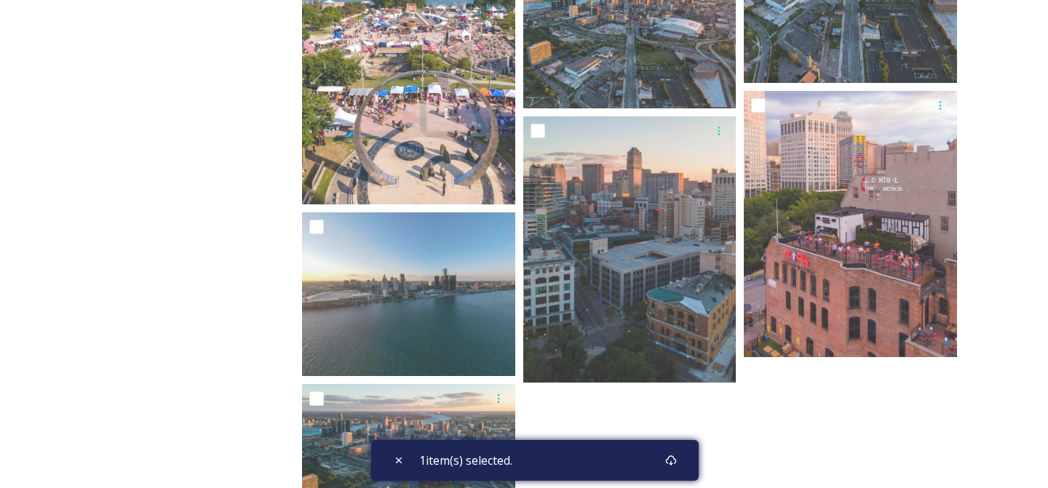
scroll to position [4352, 0]
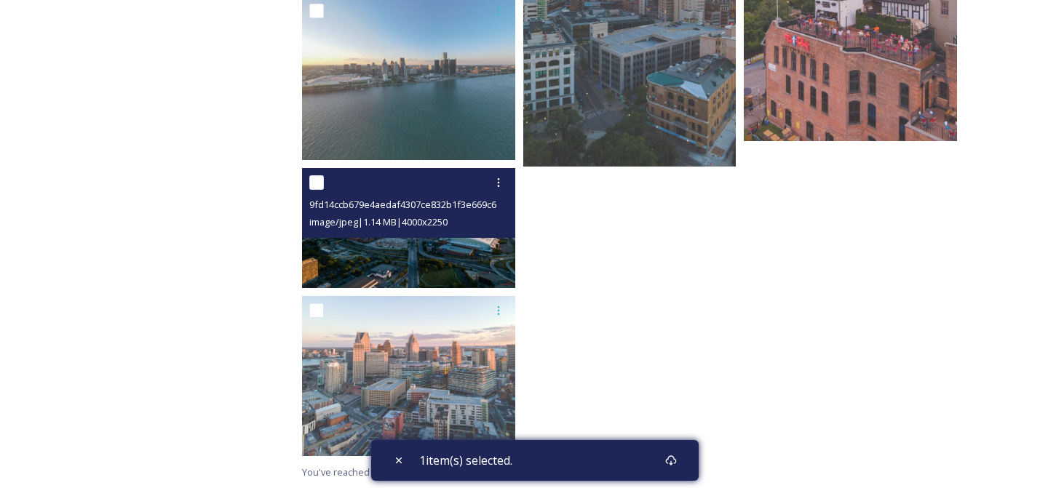
click at [322, 183] on input "checkbox" at bounding box center [316, 182] width 15 height 15
checkbox input "true"
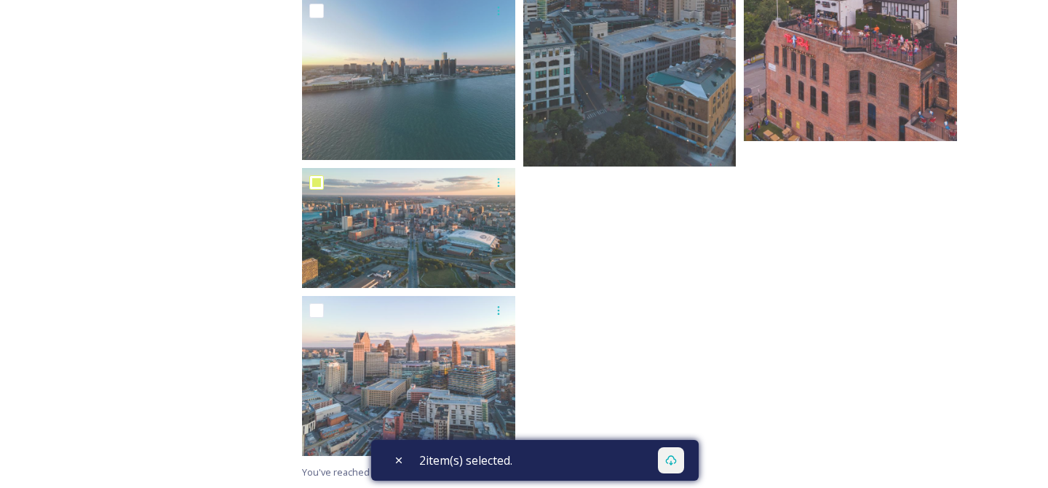
click at [667, 467] on div at bounding box center [671, 460] width 26 height 26
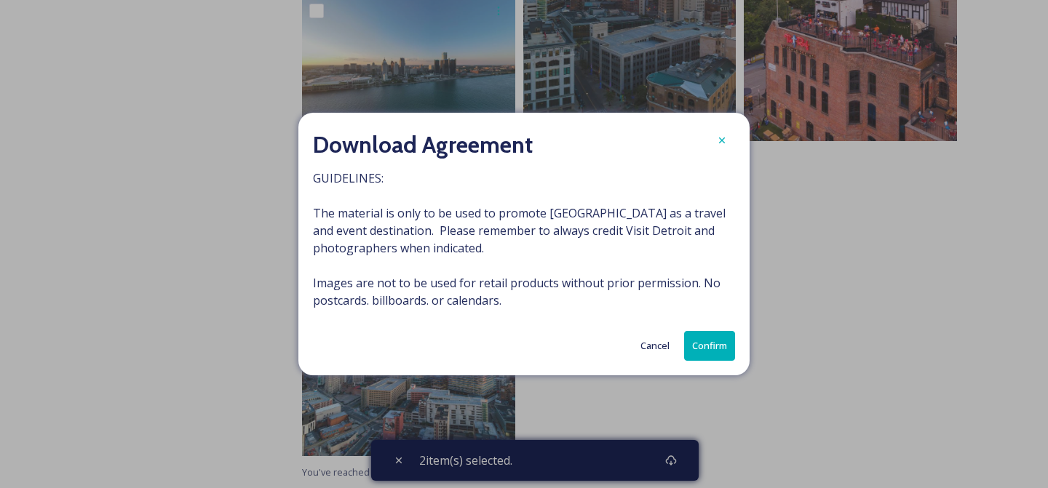
click at [695, 343] on button "Confirm" at bounding box center [709, 346] width 51 height 30
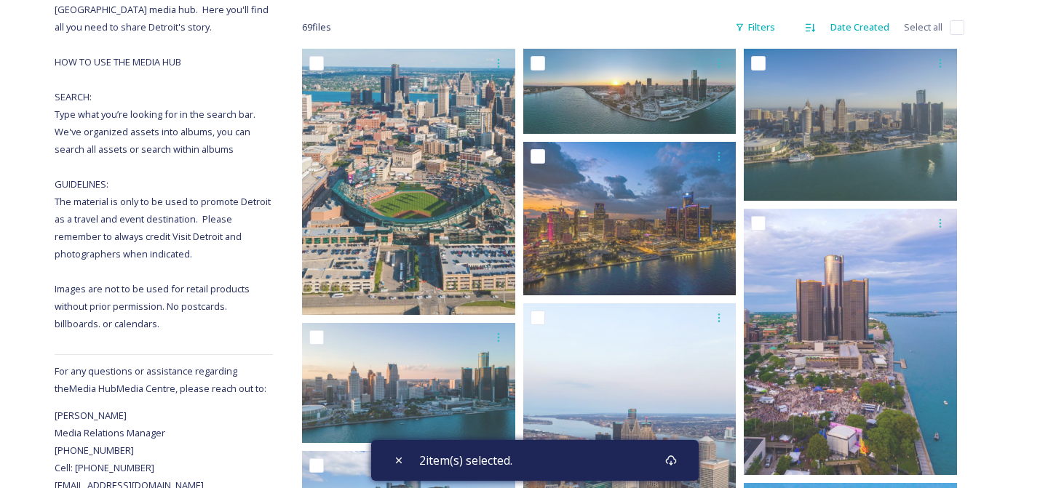
scroll to position [0, 0]
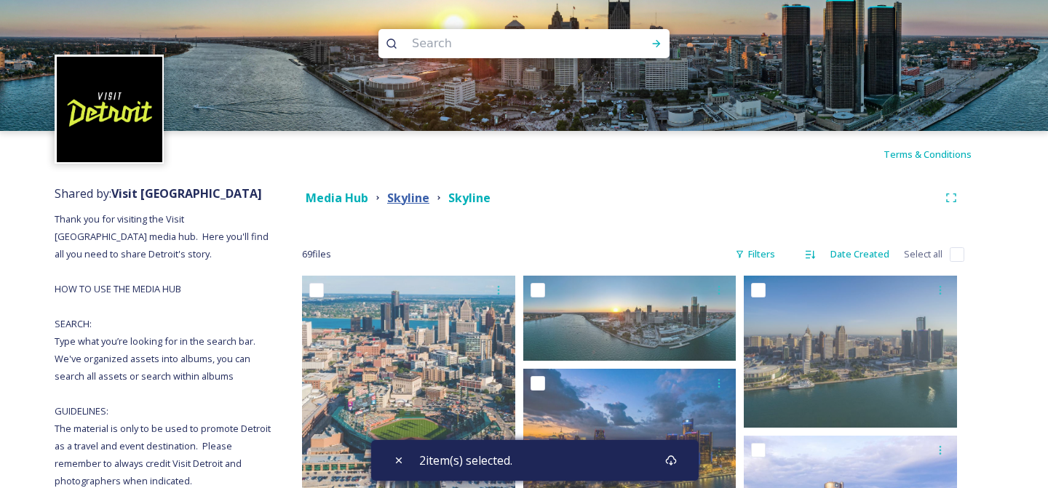
click at [410, 197] on strong "Skyline" at bounding box center [408, 198] width 42 height 16
checkbox input "true"
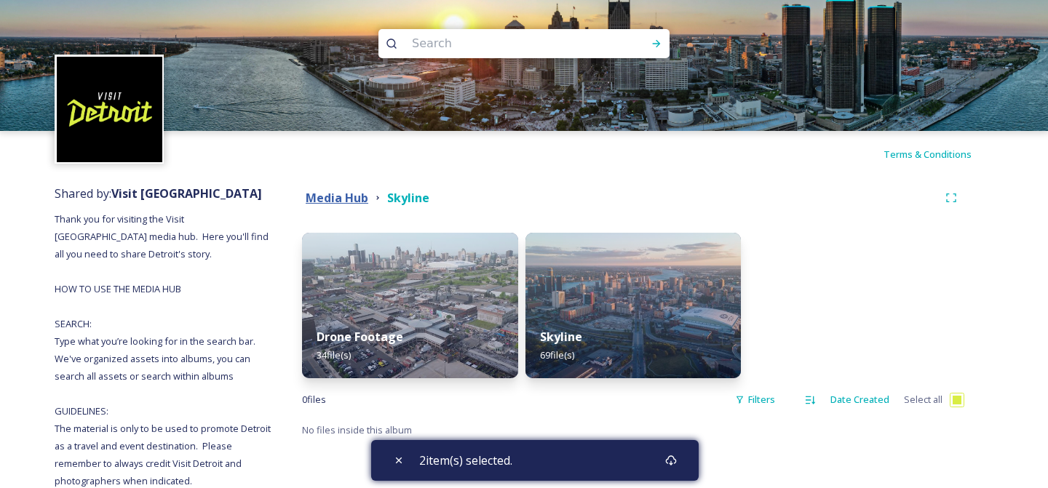
click at [333, 196] on strong "Media Hub" at bounding box center [337, 198] width 63 height 16
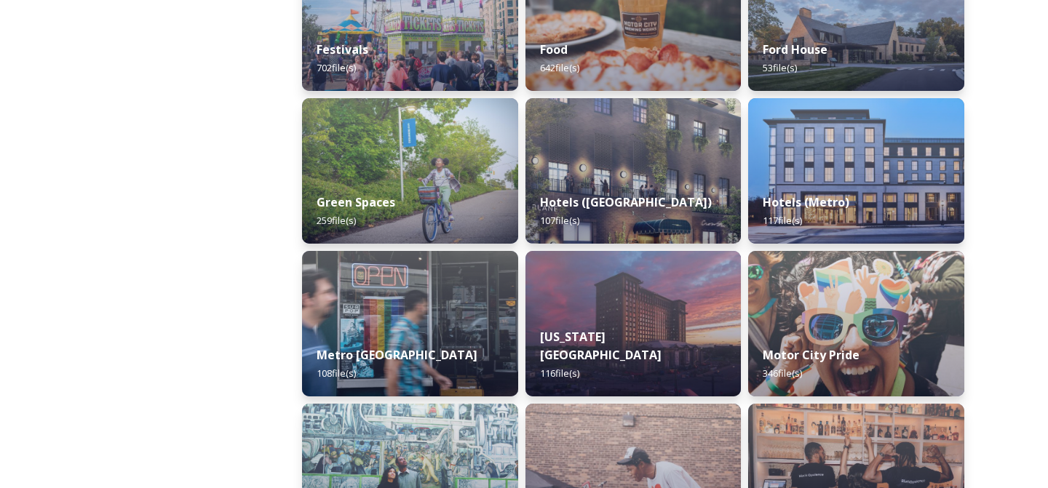
scroll to position [1433, 0]
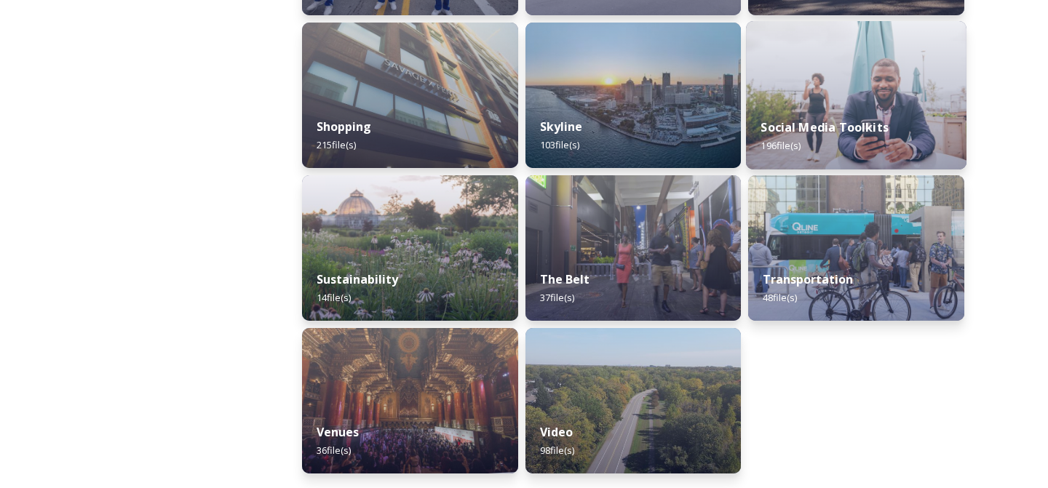
click at [840, 81] on img at bounding box center [856, 95] width 220 height 148
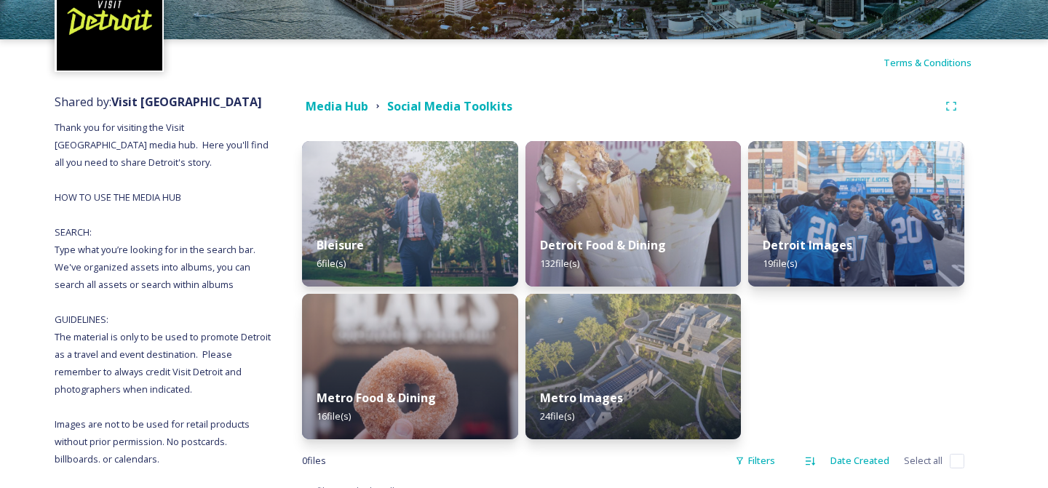
scroll to position [107, 0]
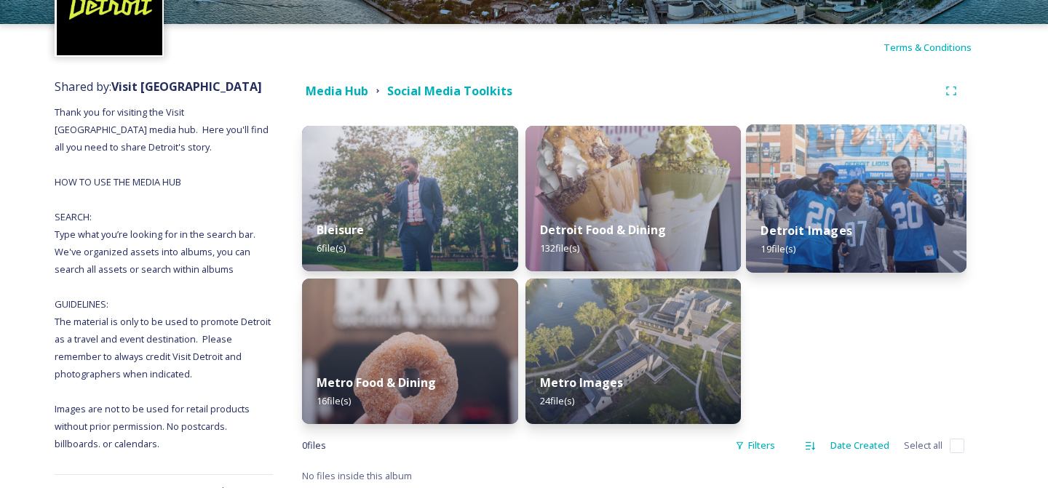
click at [857, 193] on img at bounding box center [856, 198] width 220 height 148
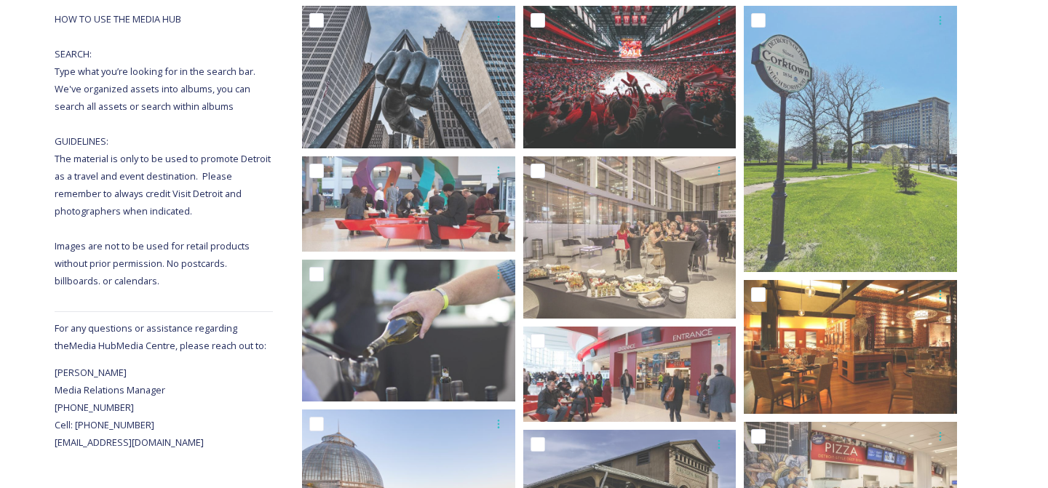
scroll to position [73, 0]
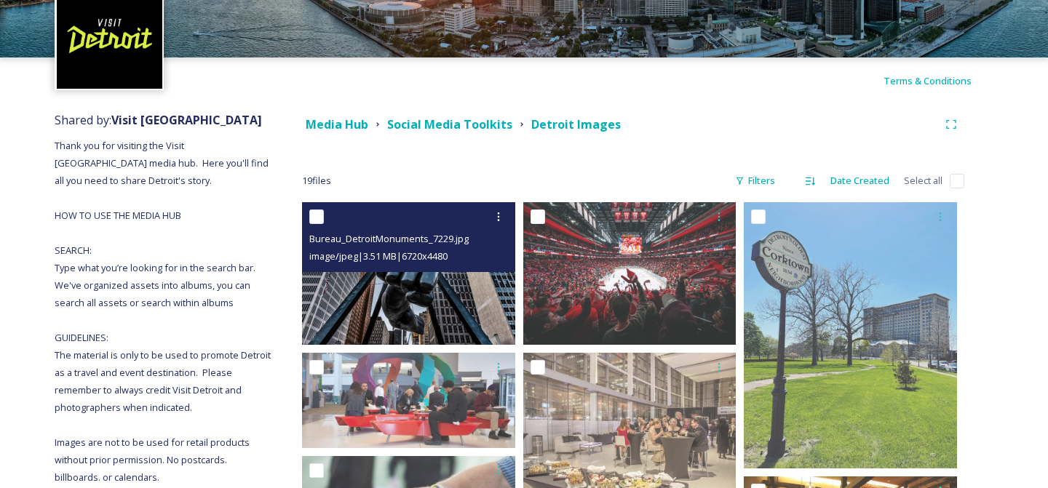
click at [319, 218] on input "checkbox" at bounding box center [316, 217] width 15 height 15
checkbox input "true"
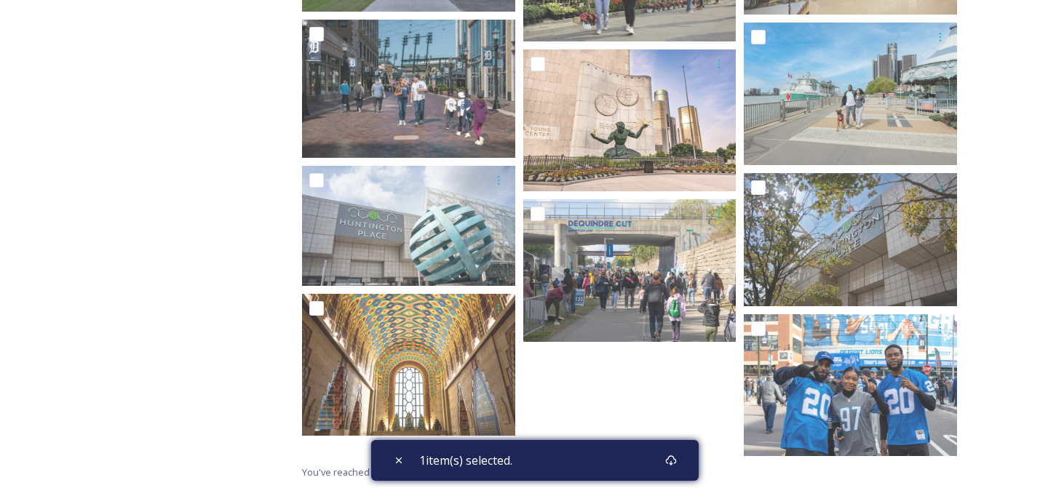
scroll to position [0, 0]
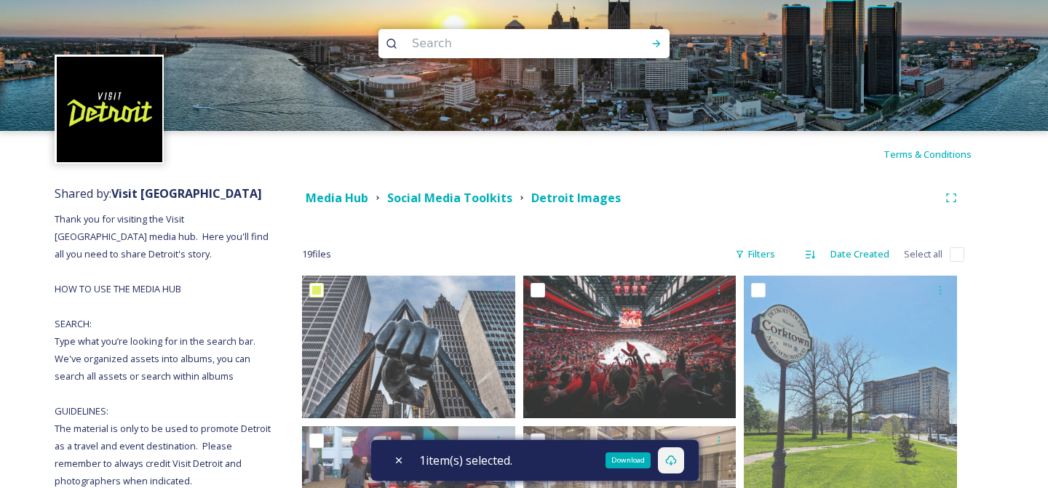
click at [672, 463] on icon at bounding box center [671, 461] width 12 height 12
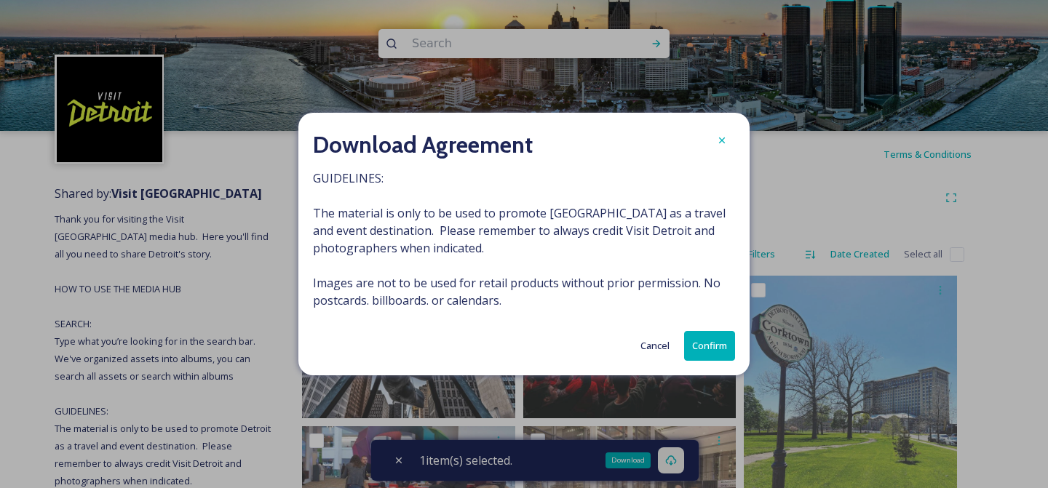
click at [707, 348] on button "Confirm" at bounding box center [709, 346] width 51 height 30
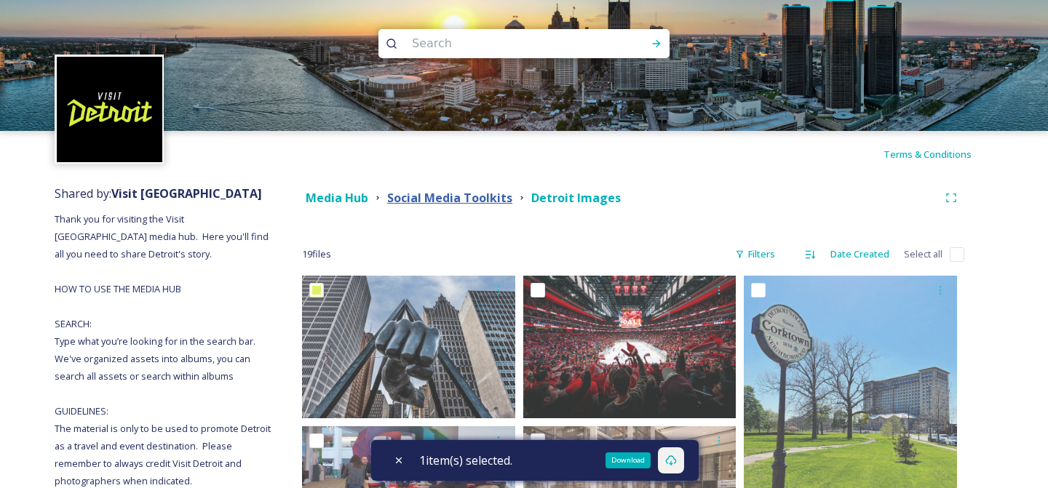
click at [410, 197] on strong "Social Media Toolkits" at bounding box center [449, 198] width 125 height 16
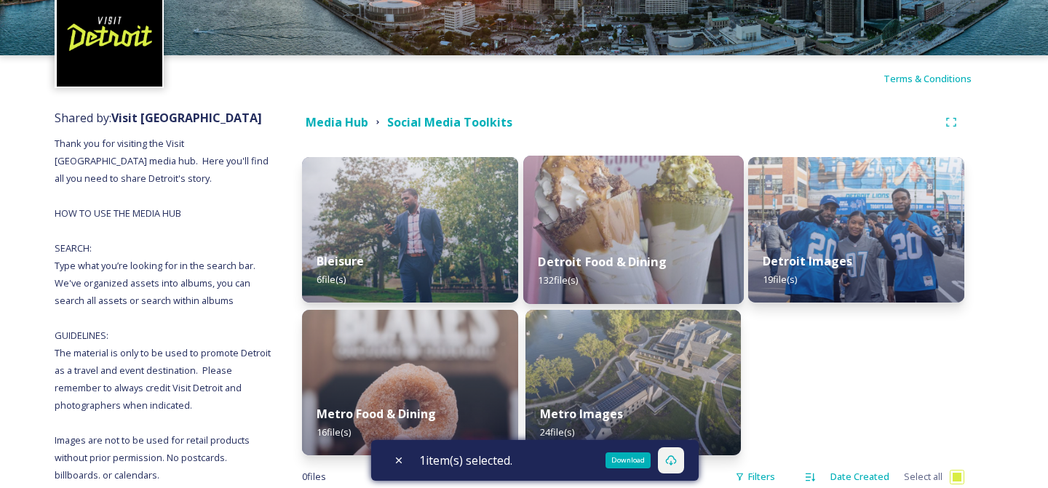
scroll to position [164, 0]
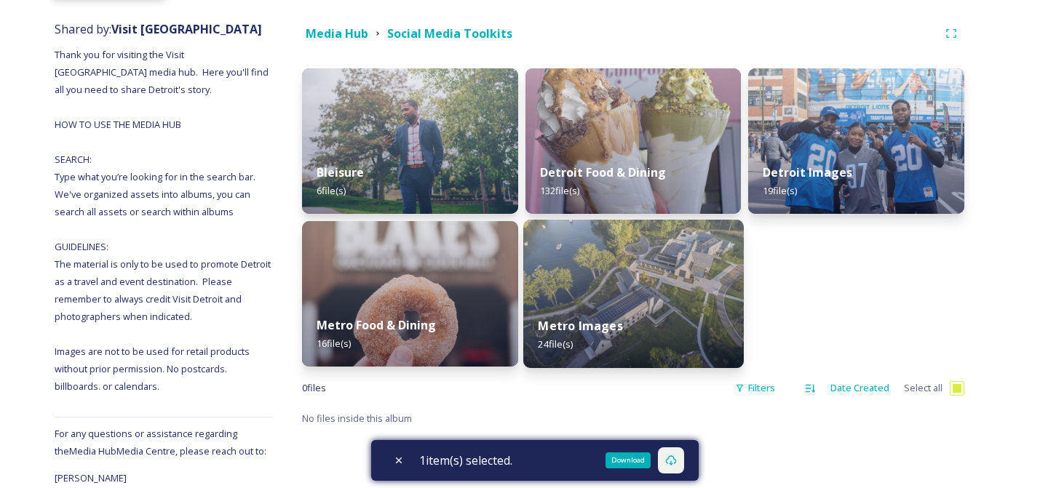
click at [565, 268] on img at bounding box center [633, 294] width 220 height 148
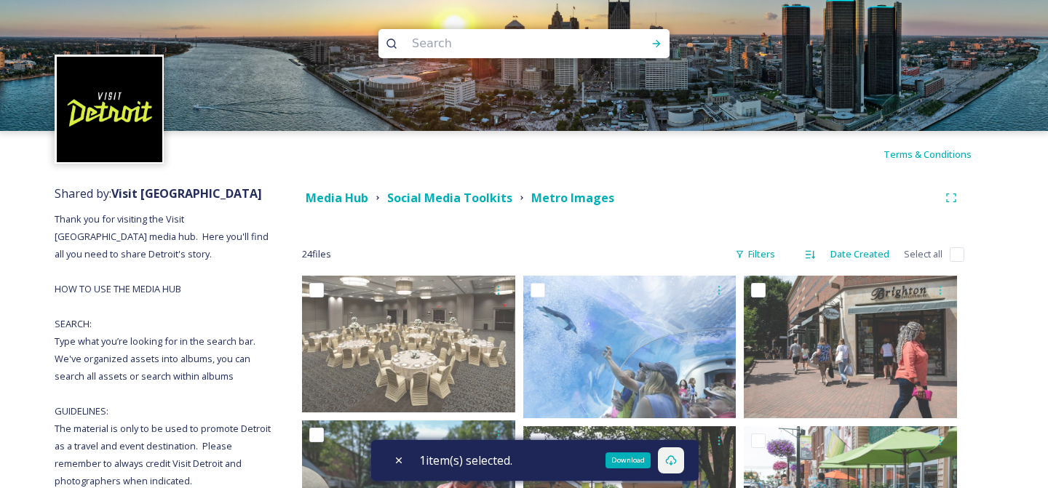
click at [346, 209] on div "Media Hub Social Media Toolkits Metro Images" at bounding box center [633, 198] width 662 height 26
click at [419, 199] on strong "Social Media Toolkits" at bounding box center [449, 198] width 125 height 16
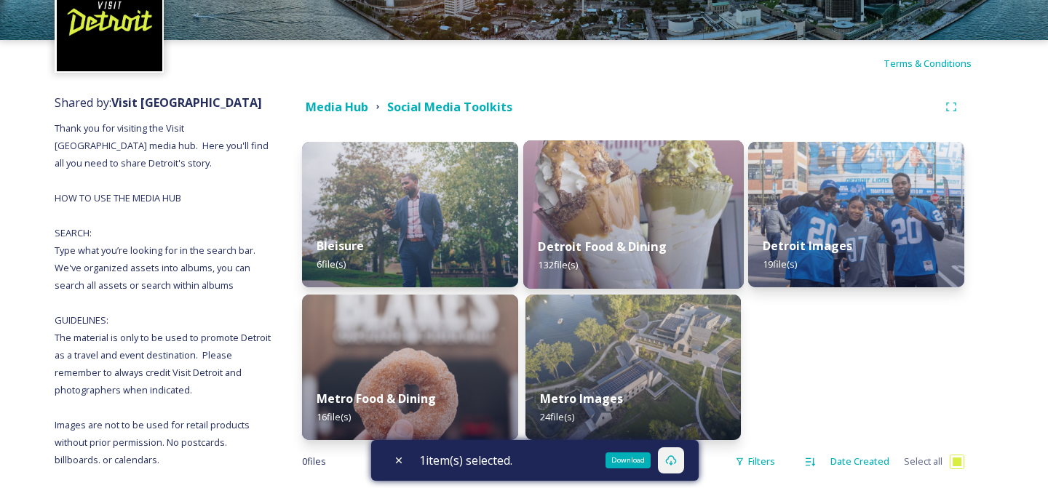
scroll to position [104, 0]
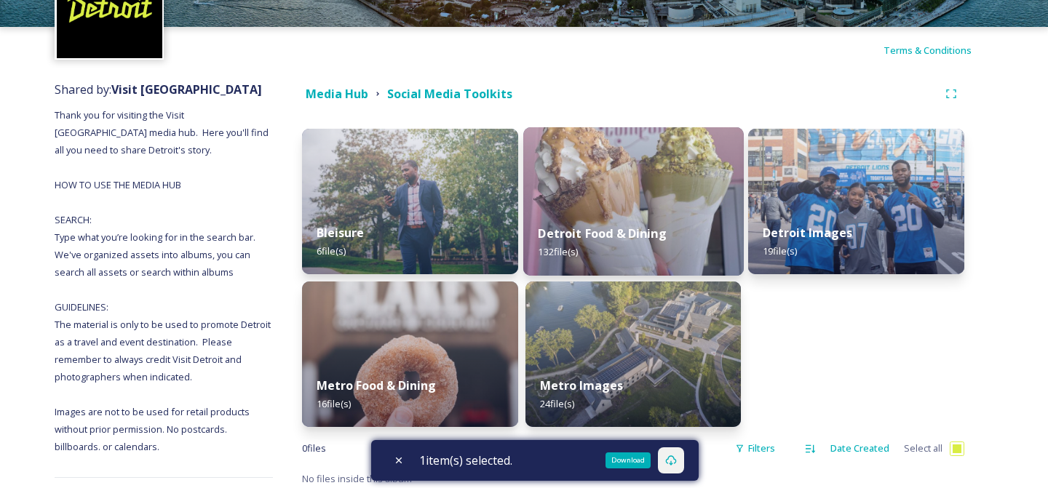
click at [648, 242] on div "Detroit Food & Dining 132 file(s)" at bounding box center [633, 243] width 220 height 66
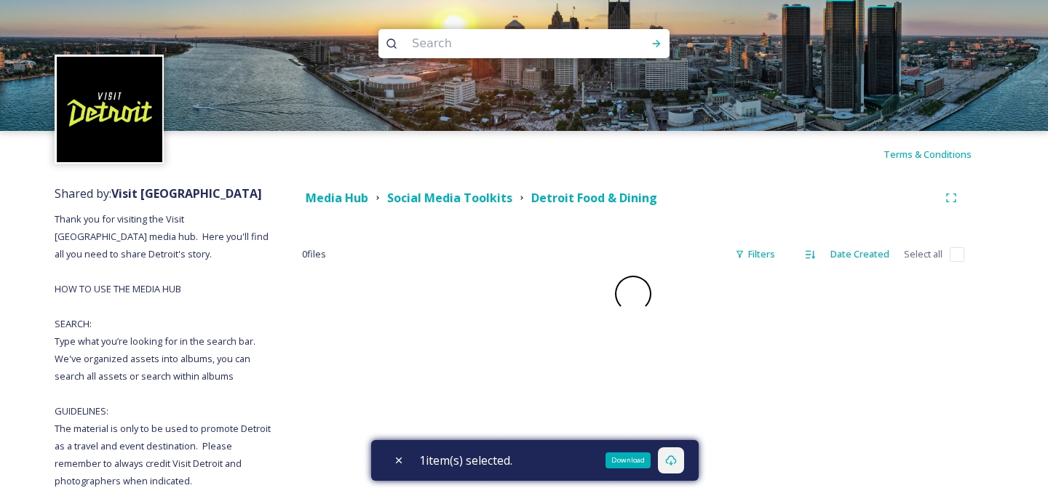
checkbox input "false"
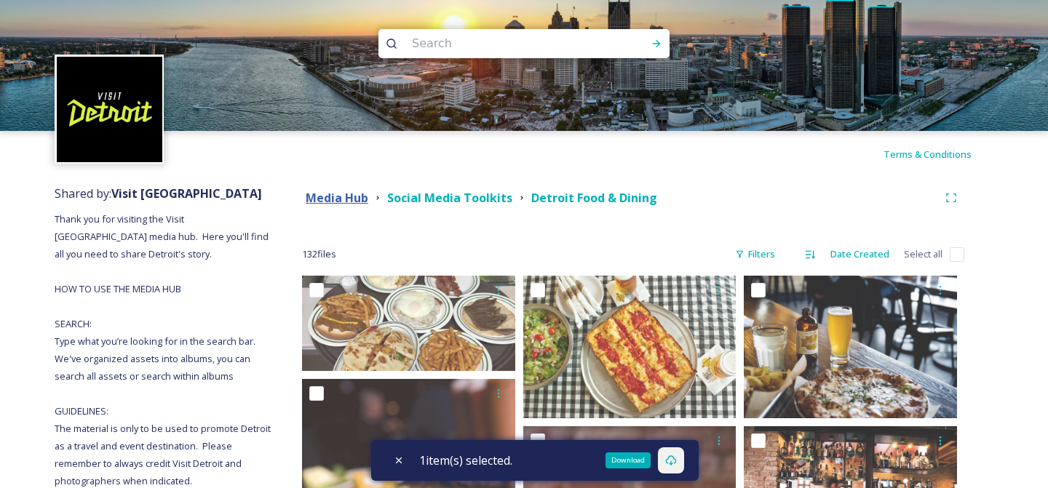
click at [357, 200] on strong "Media Hub" at bounding box center [337, 198] width 63 height 16
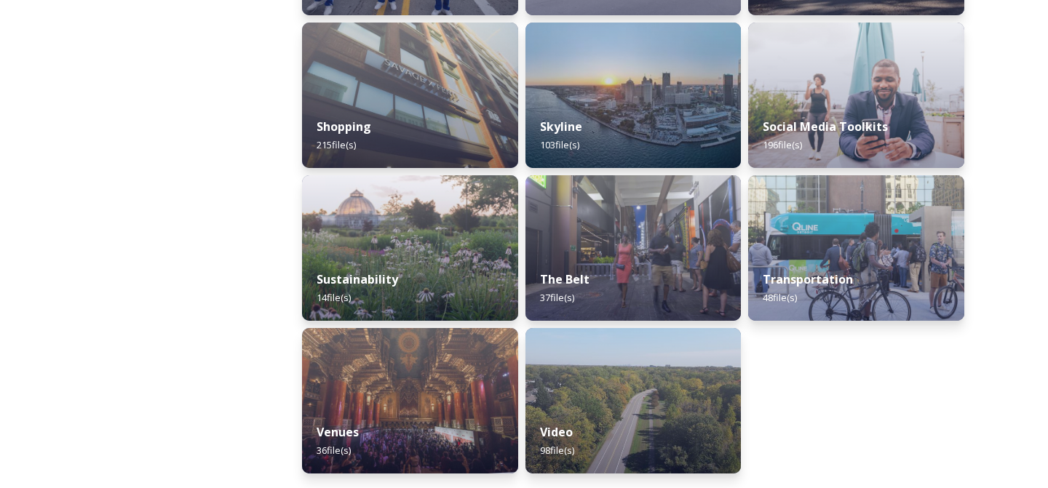
scroll to position [1228, 0]
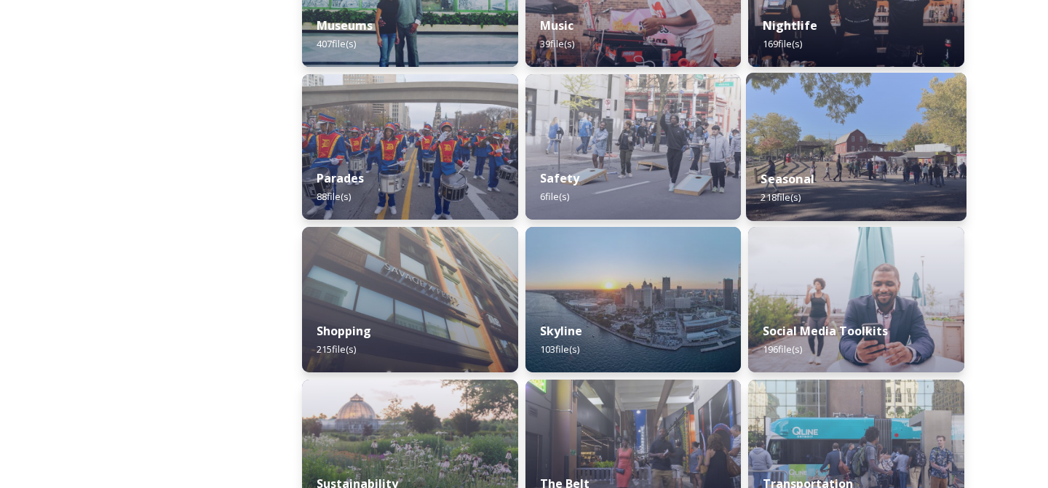
click at [793, 135] on img at bounding box center [856, 147] width 220 height 148
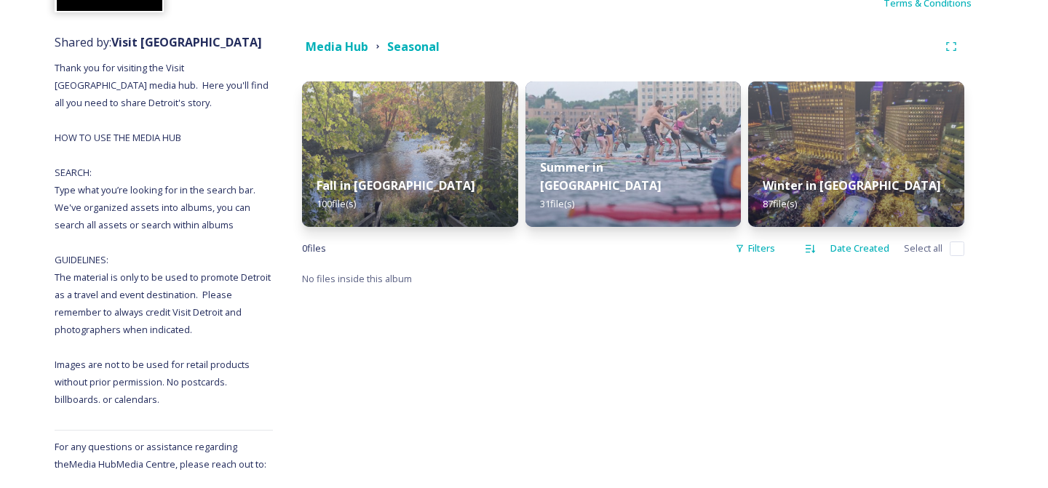
scroll to position [51, 0]
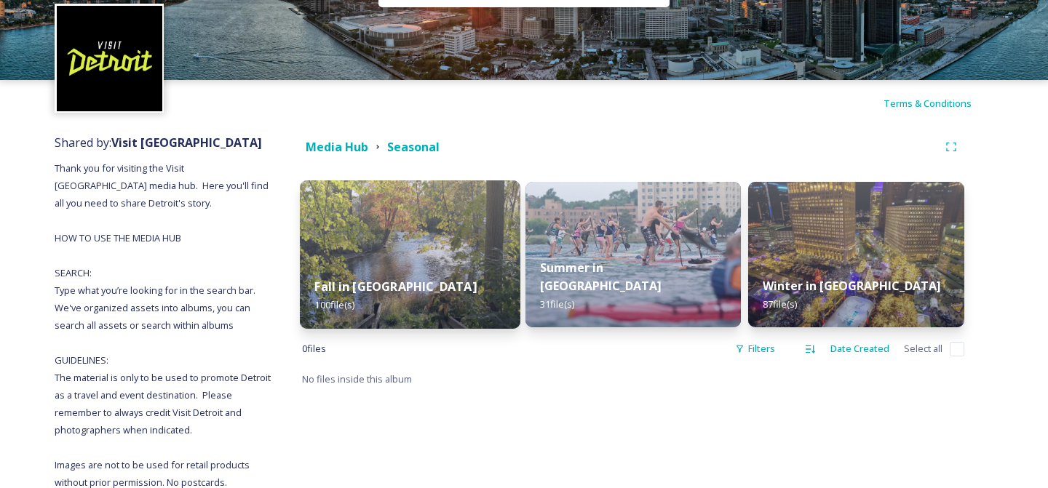
click at [398, 276] on div "Fall in [GEOGRAPHIC_DATA] 100 file(s)" at bounding box center [410, 296] width 220 height 66
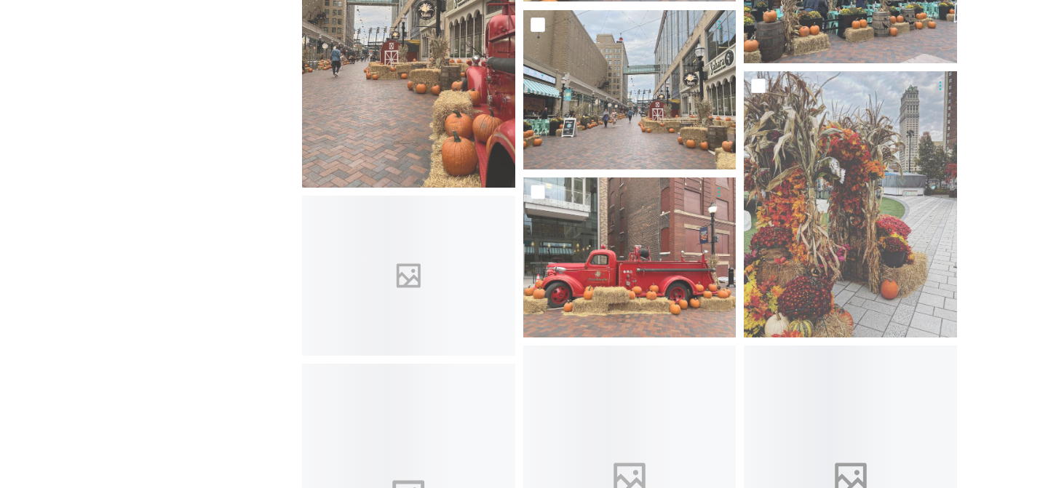
scroll to position [5669, 0]
